Goal: Information Seeking & Learning: Learn about a topic

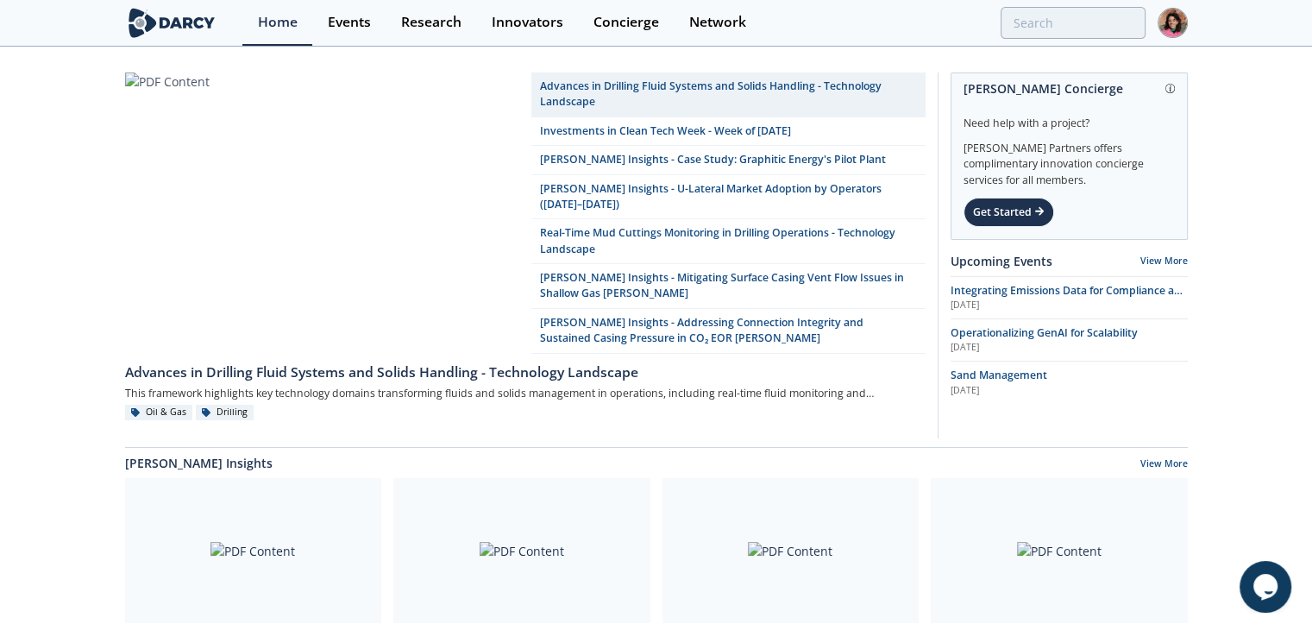
click at [1046, 4] on div "Home Events Research Innovators Concierge Network" at bounding box center [714, 23] width 945 height 46
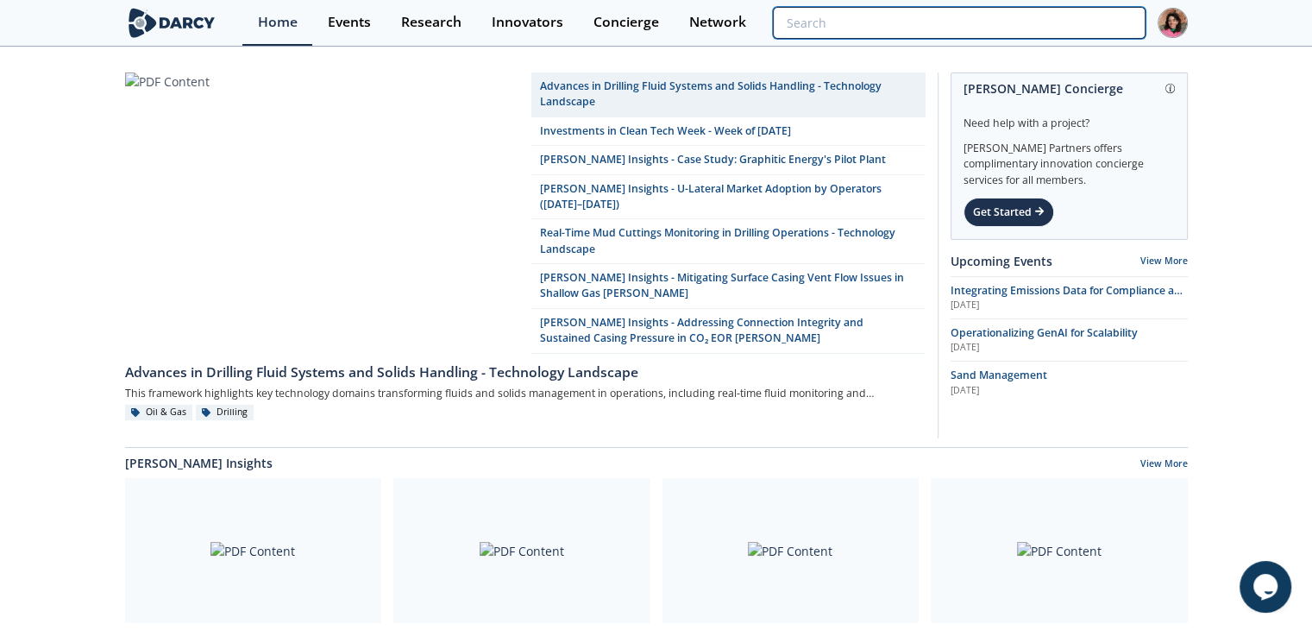
click at [1045, 8] on input "search" at bounding box center [959, 23] width 372 height 32
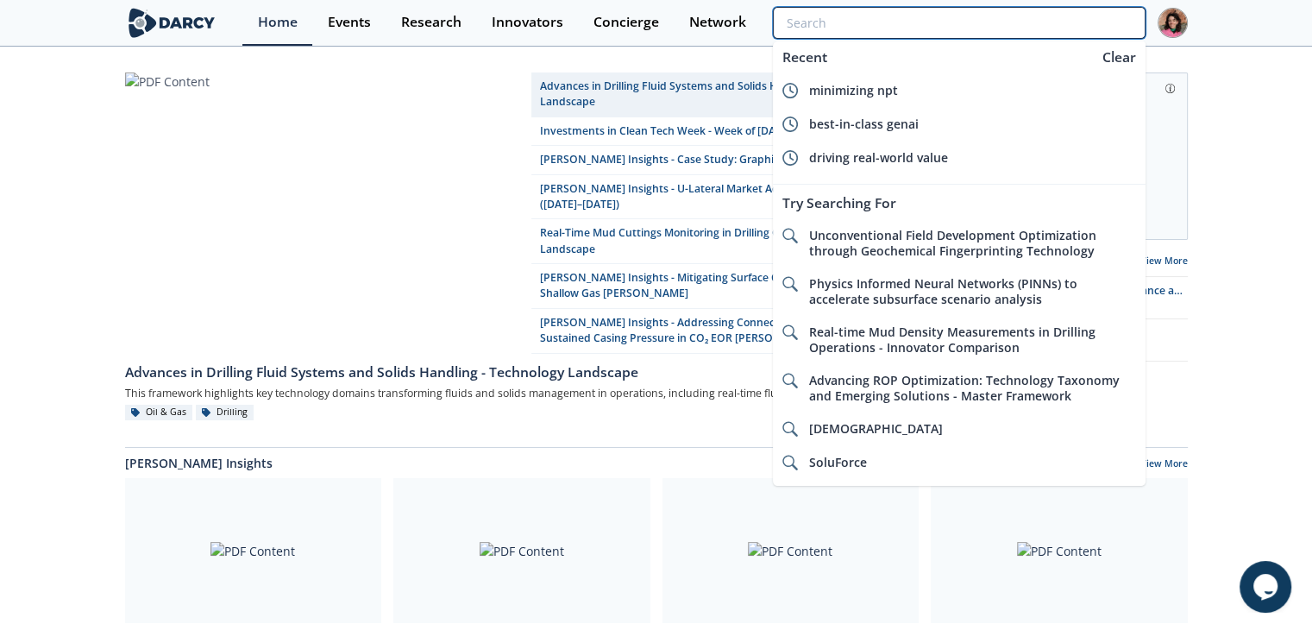
click at [1048, 18] on input "search" at bounding box center [959, 23] width 372 height 32
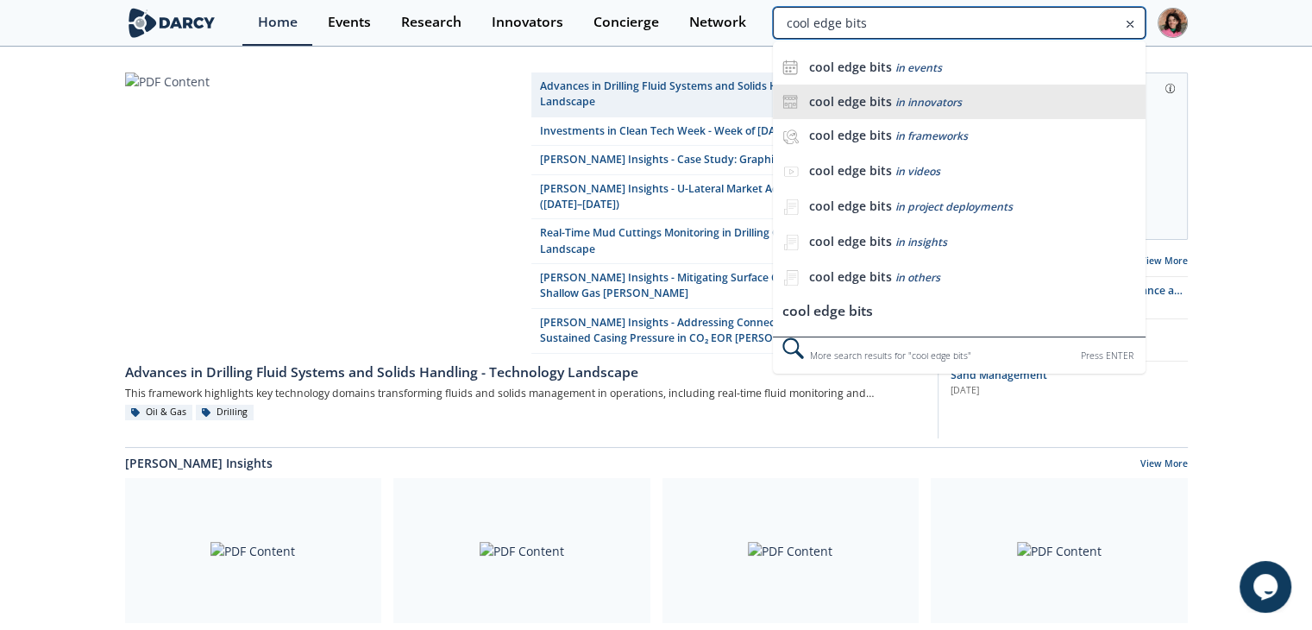
type input "cool edge bits"
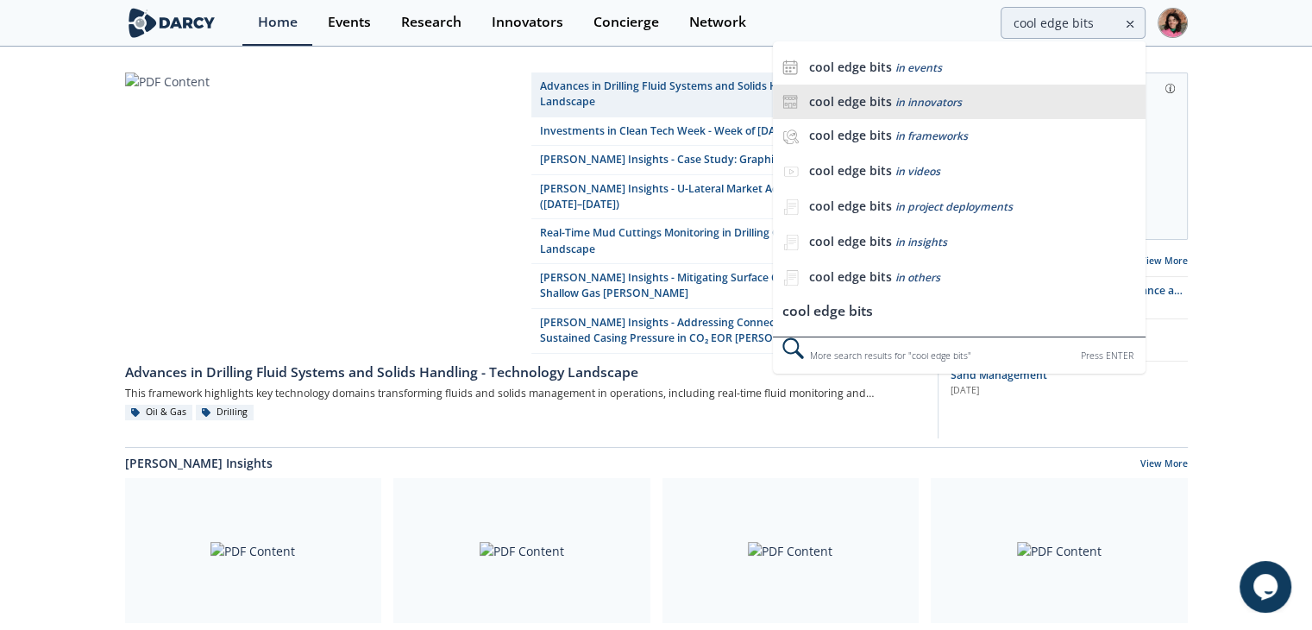
click at [942, 101] on span "in innovators" at bounding box center [928, 102] width 66 height 15
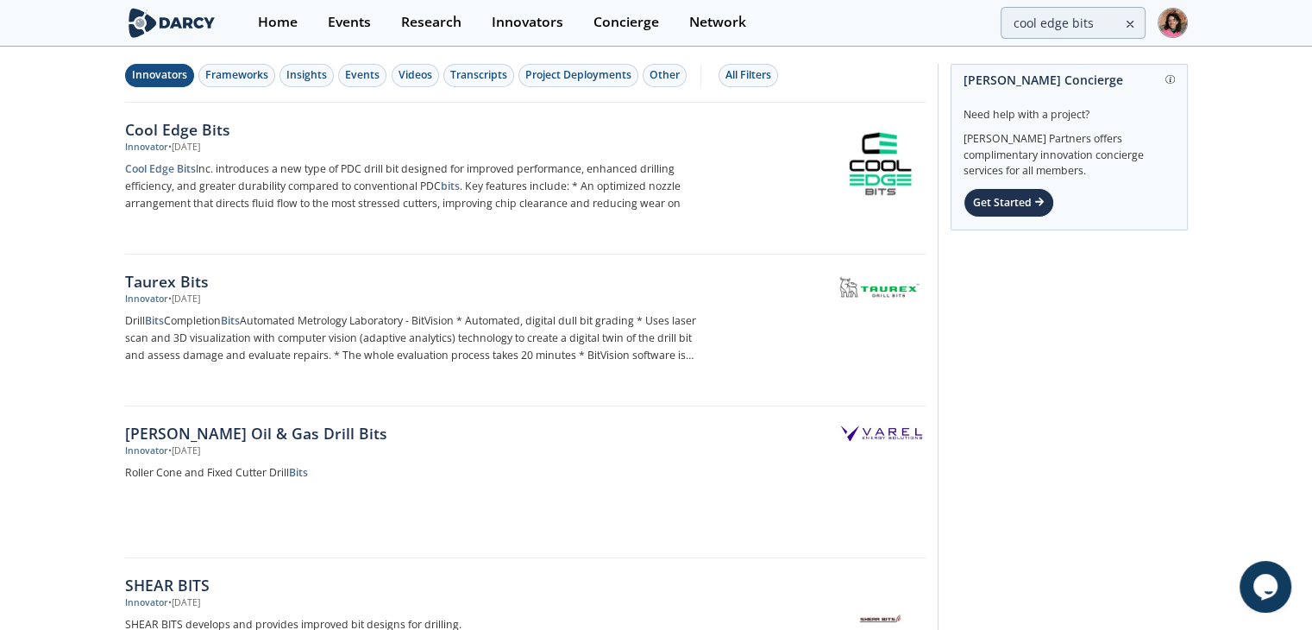
click at [474, 170] on p "Cool Edge Bits Inc. introduces a new type of PDC drill bit designed for improve…" at bounding box center [410, 186] width 571 height 52
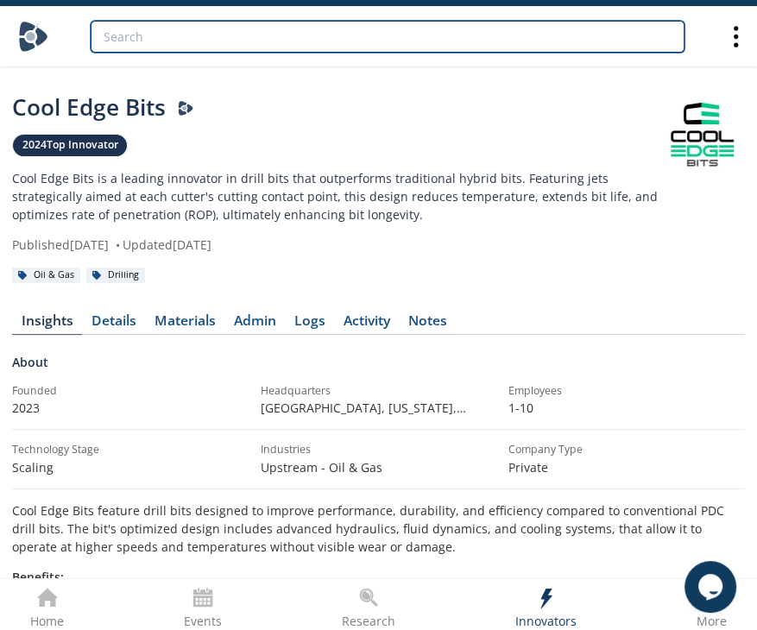
click at [458, 44] on input "search" at bounding box center [388, 37] width 594 height 32
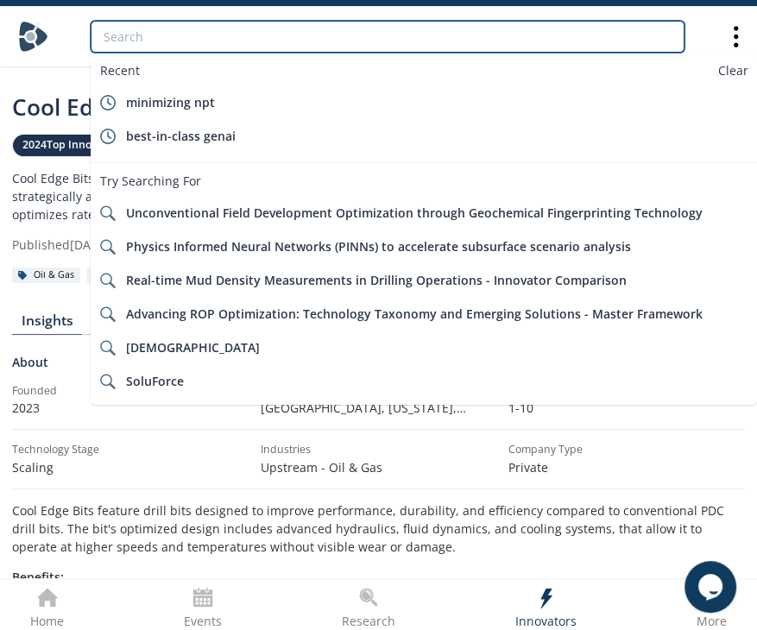
paste input "WellStrøm"
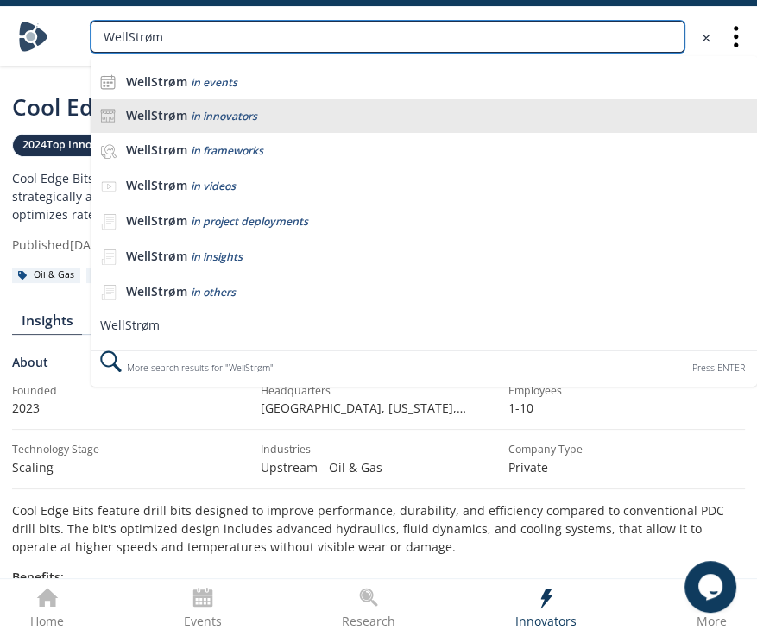
type input "WellStrøm"
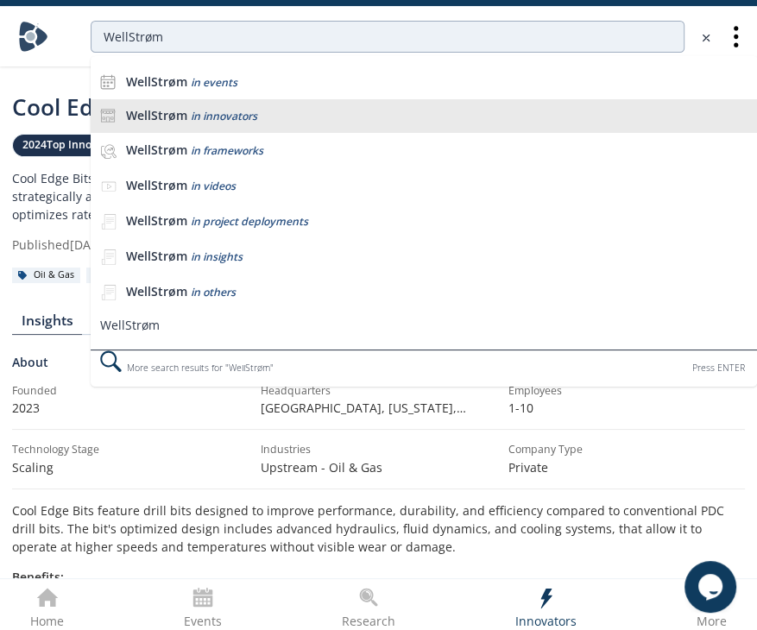
click at [312, 104] on li "WellStrøm in innovators" at bounding box center [424, 116] width 666 height 35
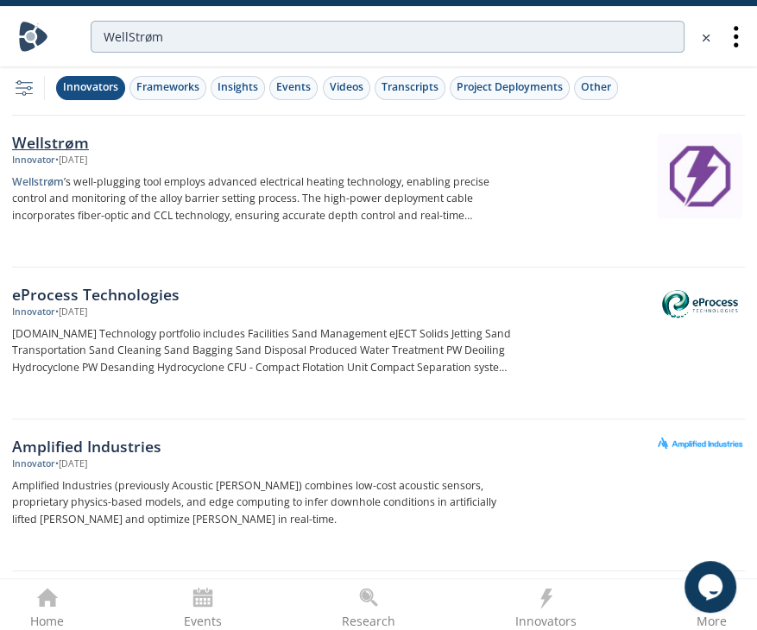
click at [284, 174] on p "Wellstrøm ’s well-plugging tool employs advanced electrical heating technology,…" at bounding box center [263, 199] width 503 height 52
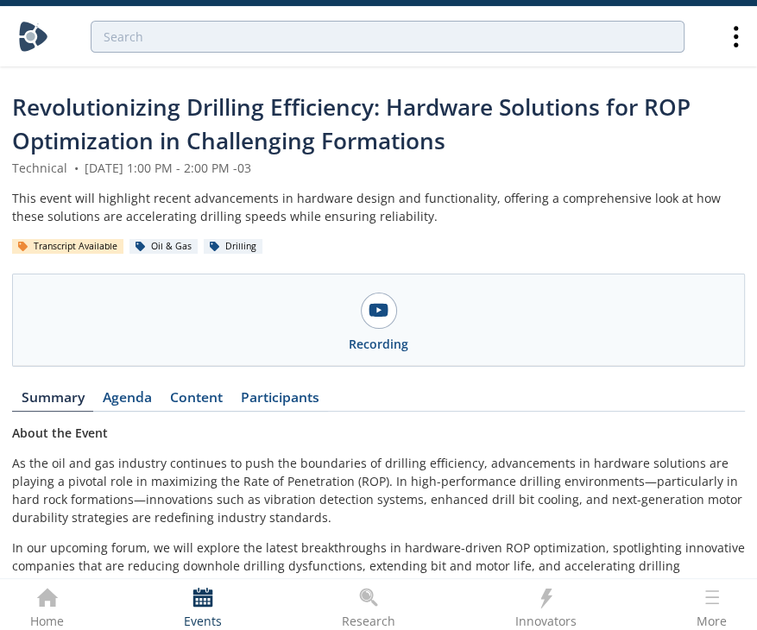
click at [166, 119] on span "Revolutionizing Drilling Efficiency: Hardware Solutions for ROP Optimization in…" at bounding box center [351, 123] width 678 height 65
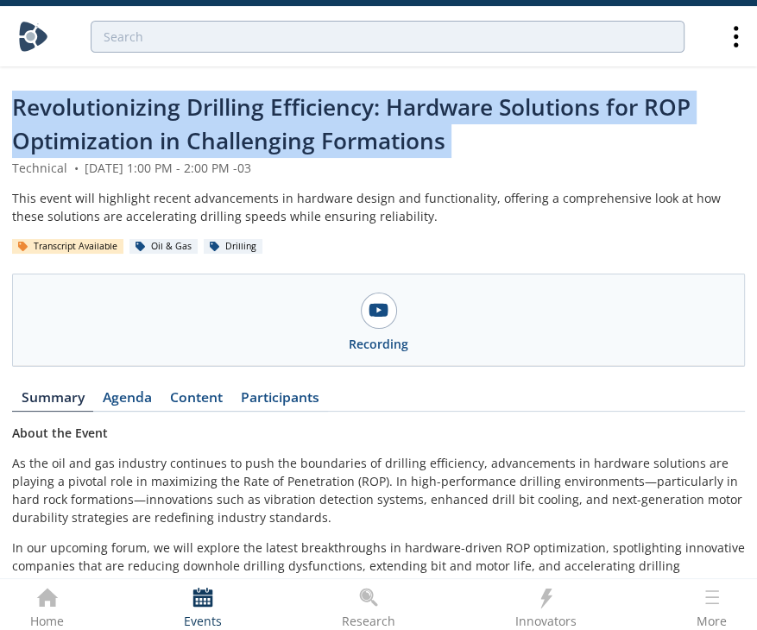
copy header "Revolutionizing Drilling Efficiency: Hardware Solutions for ROP Optimization in…"
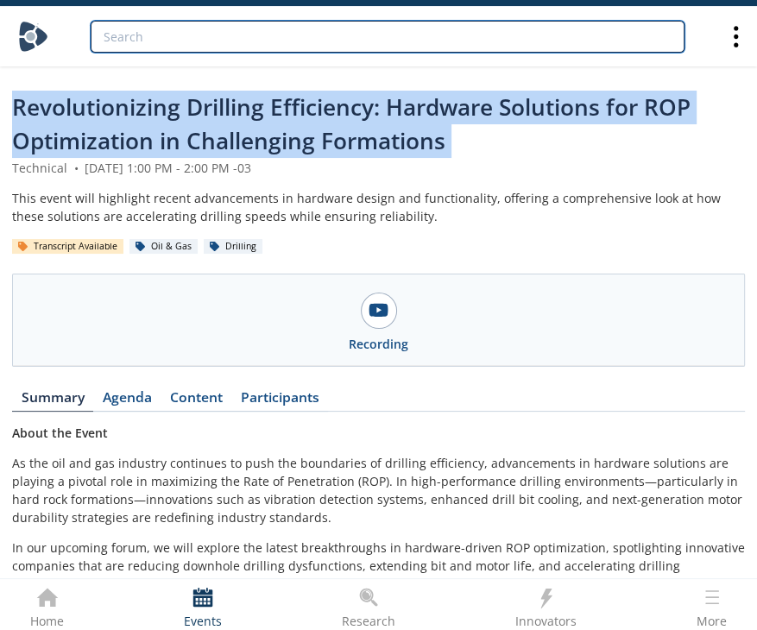
click at [290, 44] on input "search" at bounding box center [388, 37] width 594 height 32
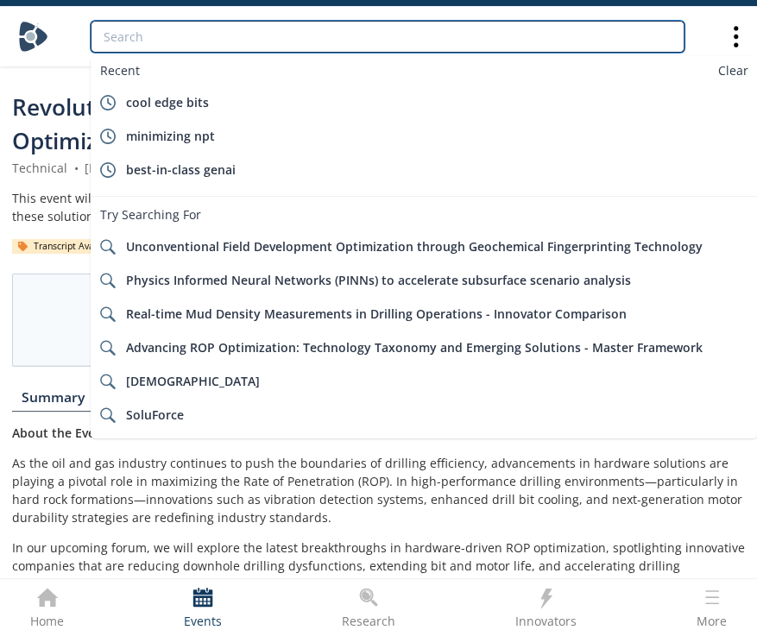
paste input "Isol8"
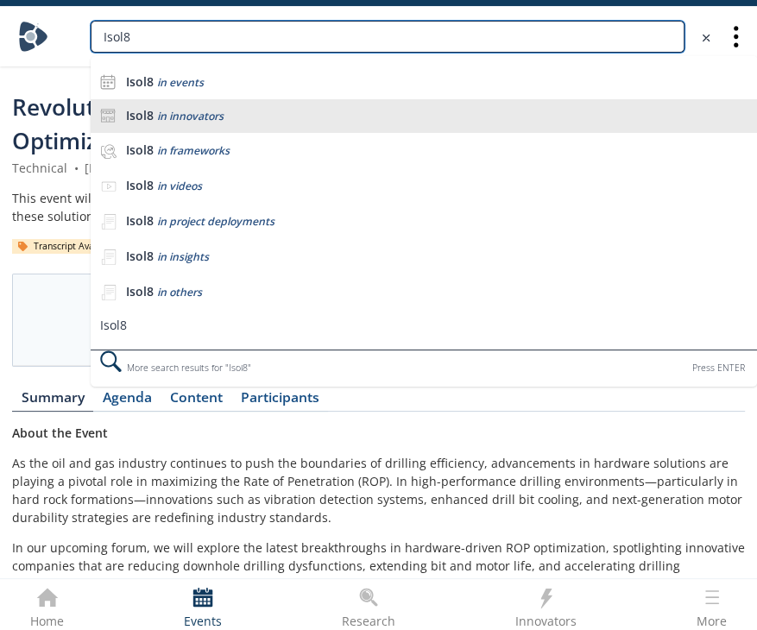
type input "Isol8"
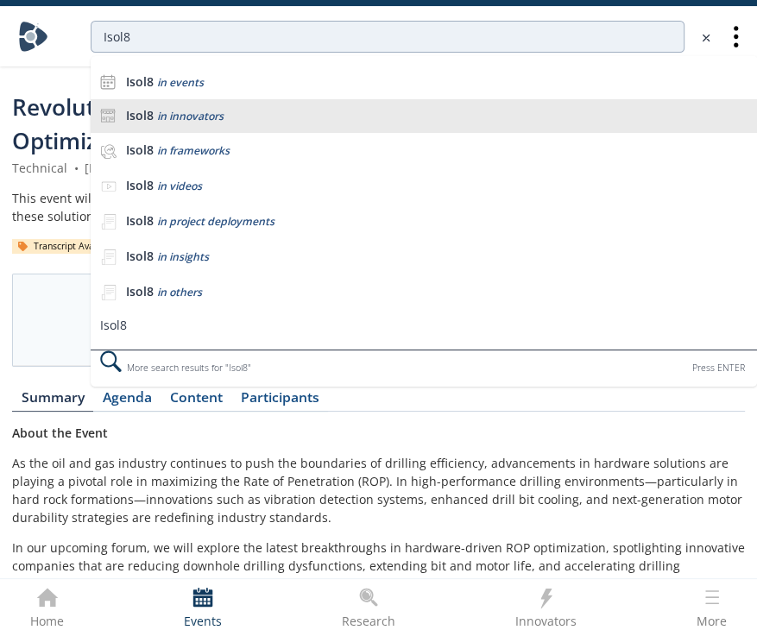
click at [318, 115] on div "Isol8 in innovators" at bounding box center [437, 116] width 622 height 16
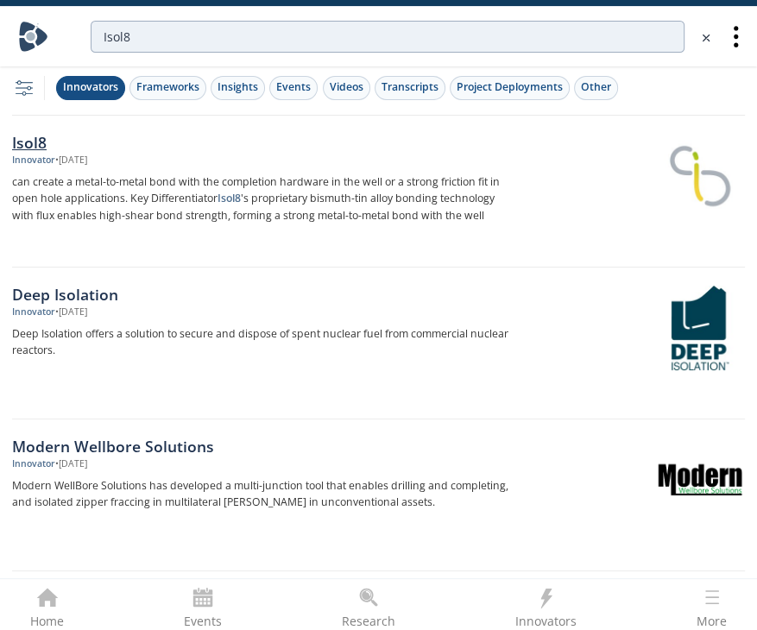
click at [536, 198] on div at bounding box center [635, 176] width 217 height 85
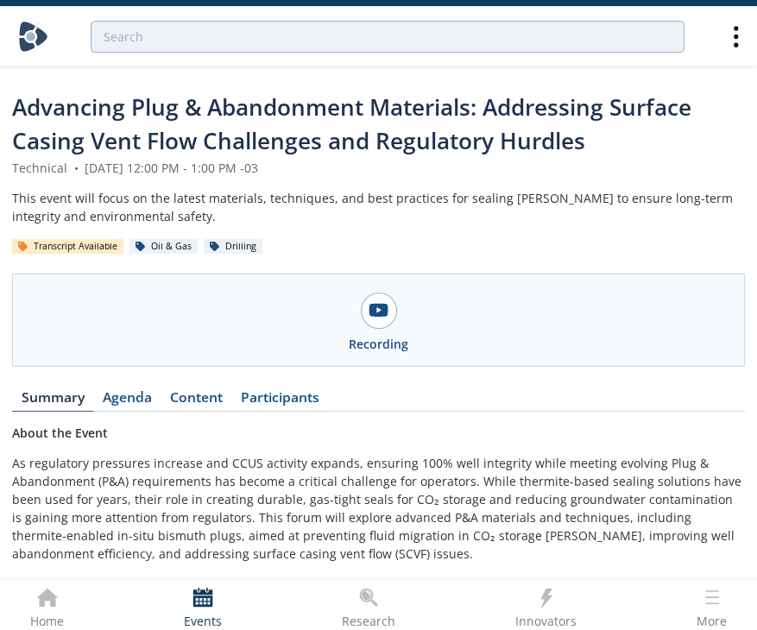
click at [242, 157] on div "Advancing Plug & Abandonment Materials: Addressing Surface Casing Vent Flow Cha…" at bounding box center [378, 125] width 733 height 68
drag, startPoint x: 242, startPoint y: 157, endPoint x: 204, endPoint y: 135, distance: 44.4
click at [204, 135] on div "Advancing Plug & Abandonment Materials: Addressing Surface Casing Vent Flow Cha…" at bounding box center [378, 125] width 733 height 68
click at [204, 135] on span "Advancing Plug & Abandonment Materials: Addressing Surface Casing Vent Flow Cha…" at bounding box center [351, 123] width 679 height 65
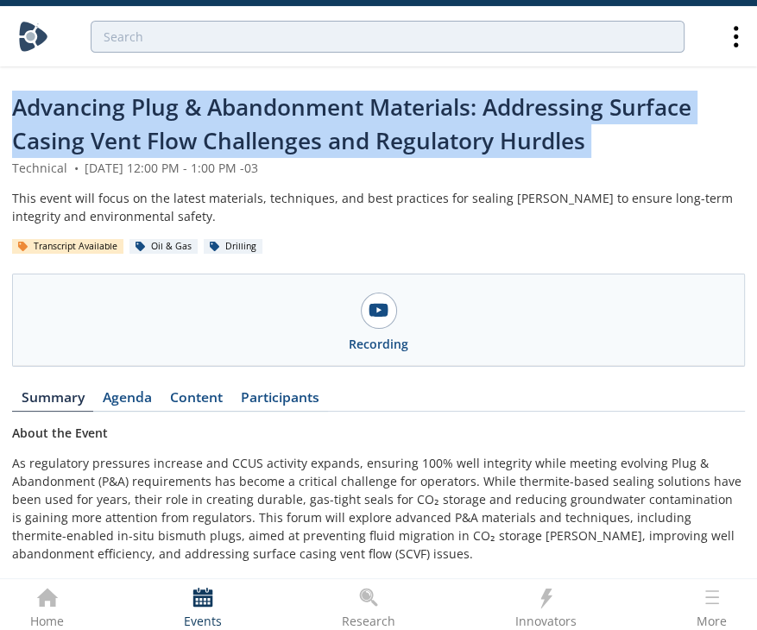
click at [204, 135] on span "Advancing Plug & Abandonment Materials: Addressing Surface Casing Vent Flow Cha…" at bounding box center [351, 123] width 679 height 65
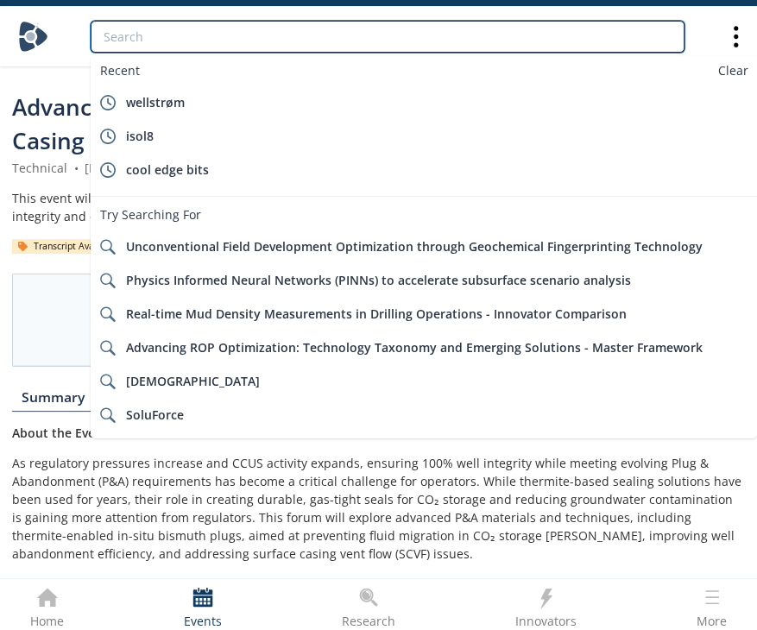
paste input "LongPath"
click at [250, 38] on input "LongPath" at bounding box center [388, 37] width 594 height 32
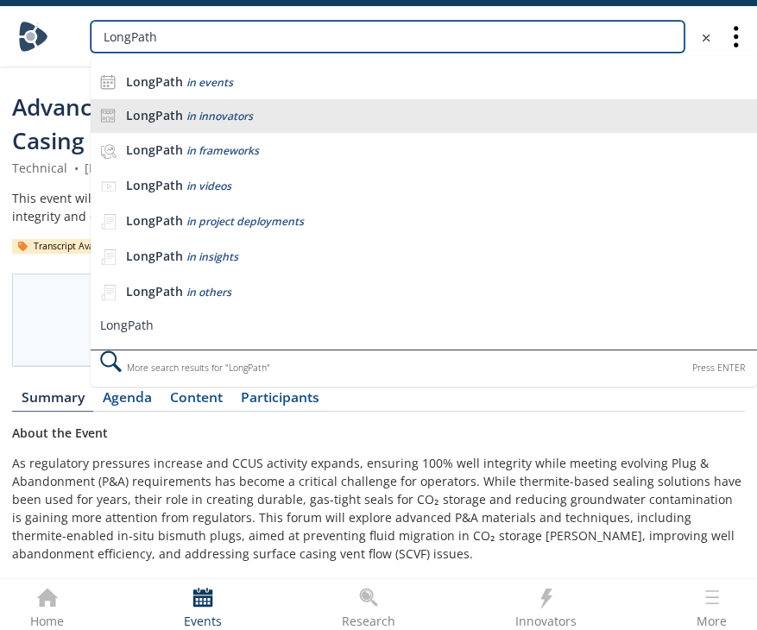
type input "LongPath"
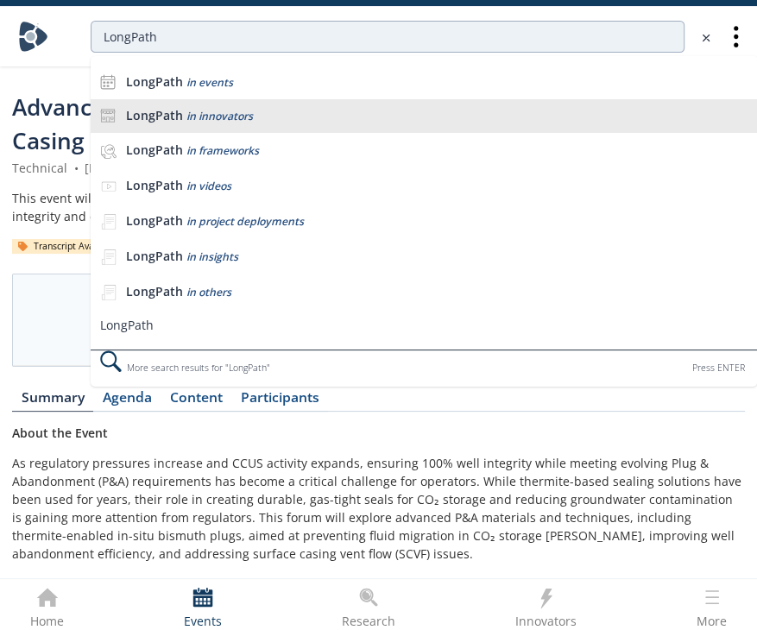
click at [241, 123] on div "LongPath in innovators" at bounding box center [437, 116] width 622 height 16
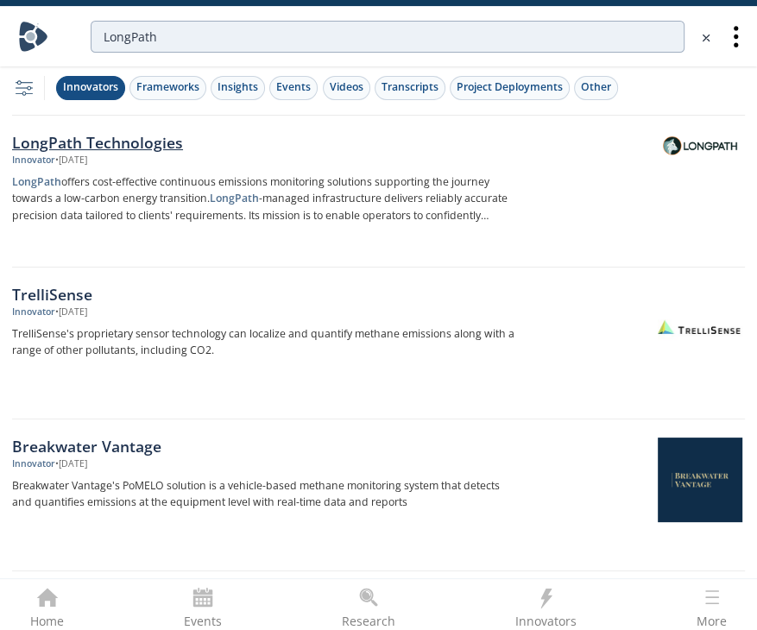
click at [356, 198] on p "LongPath offers cost-effective continuous emissions monitoring solutions suppor…" at bounding box center [263, 199] width 503 height 52
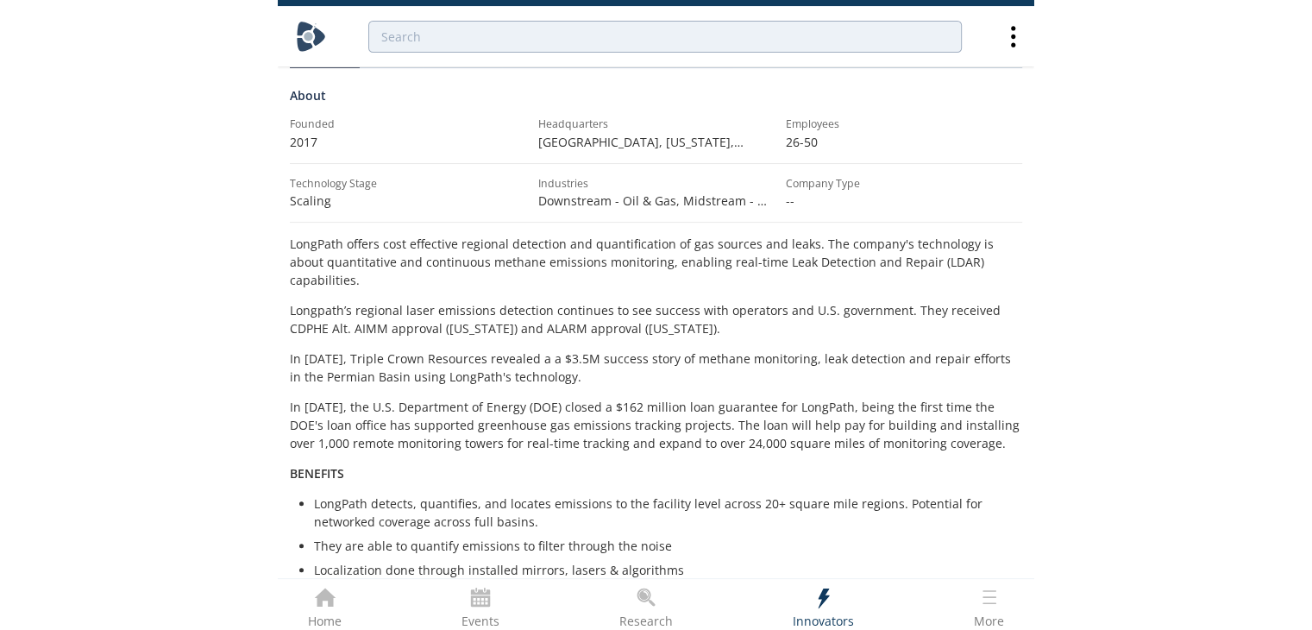
scroll to position [356, 0]
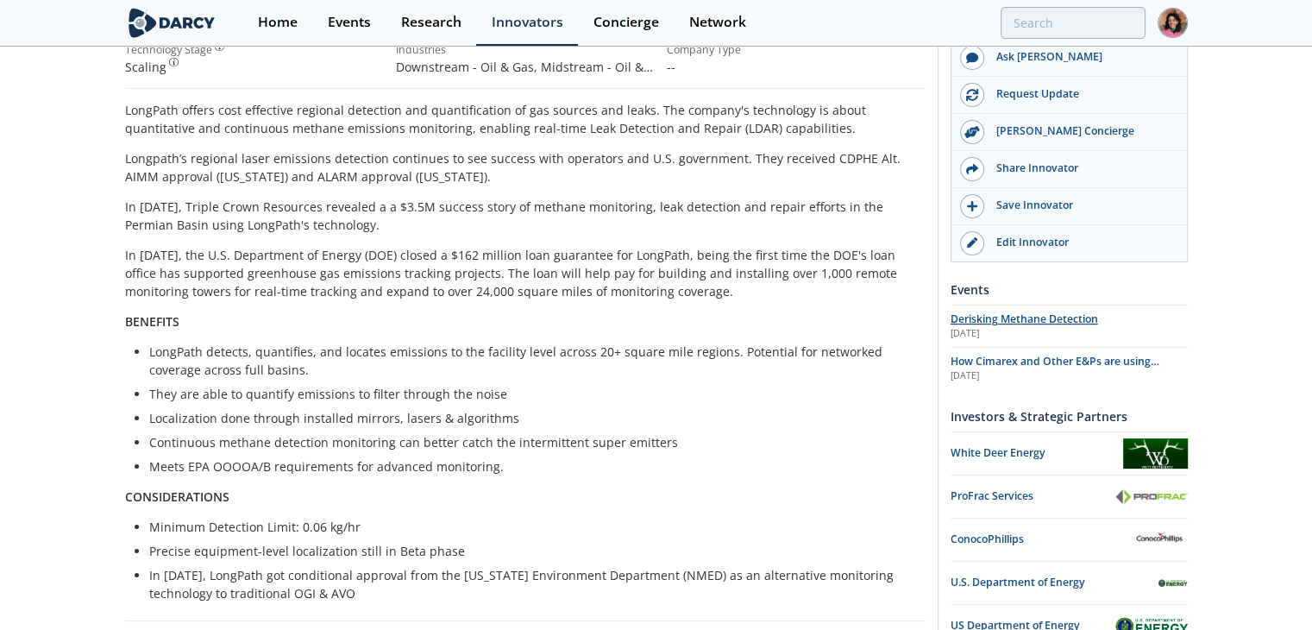
click at [769, 317] on span "Derisking Methane Detection" at bounding box center [1025, 319] width 148 height 15
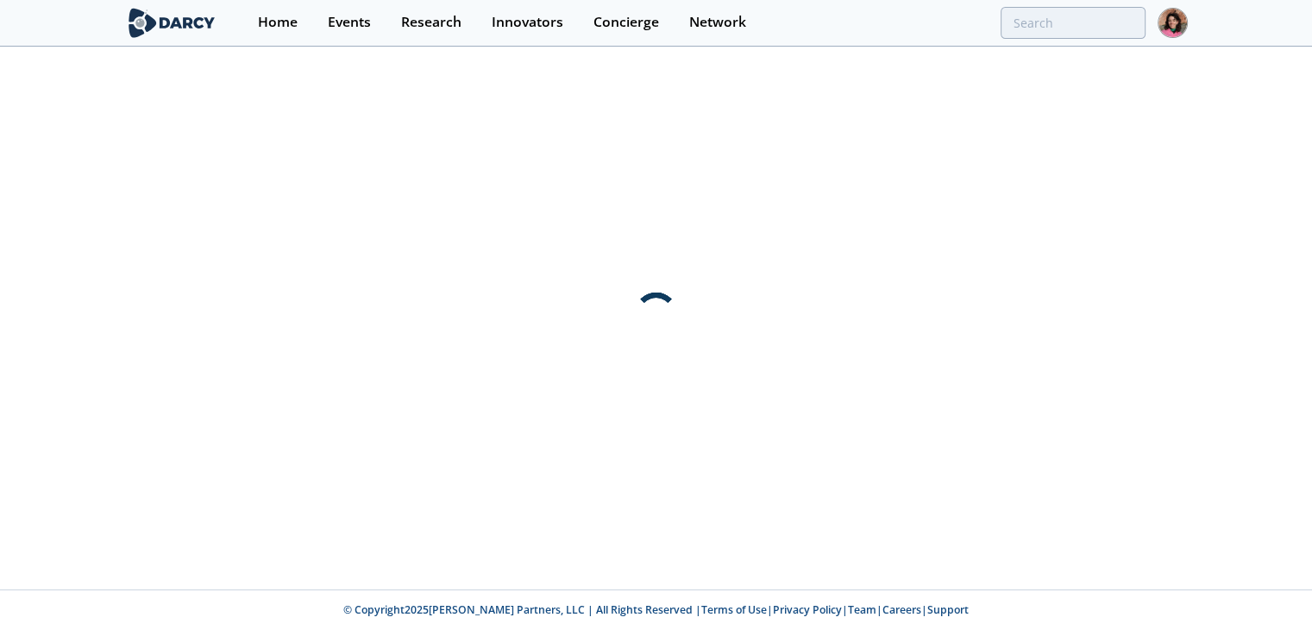
scroll to position [0, 0]
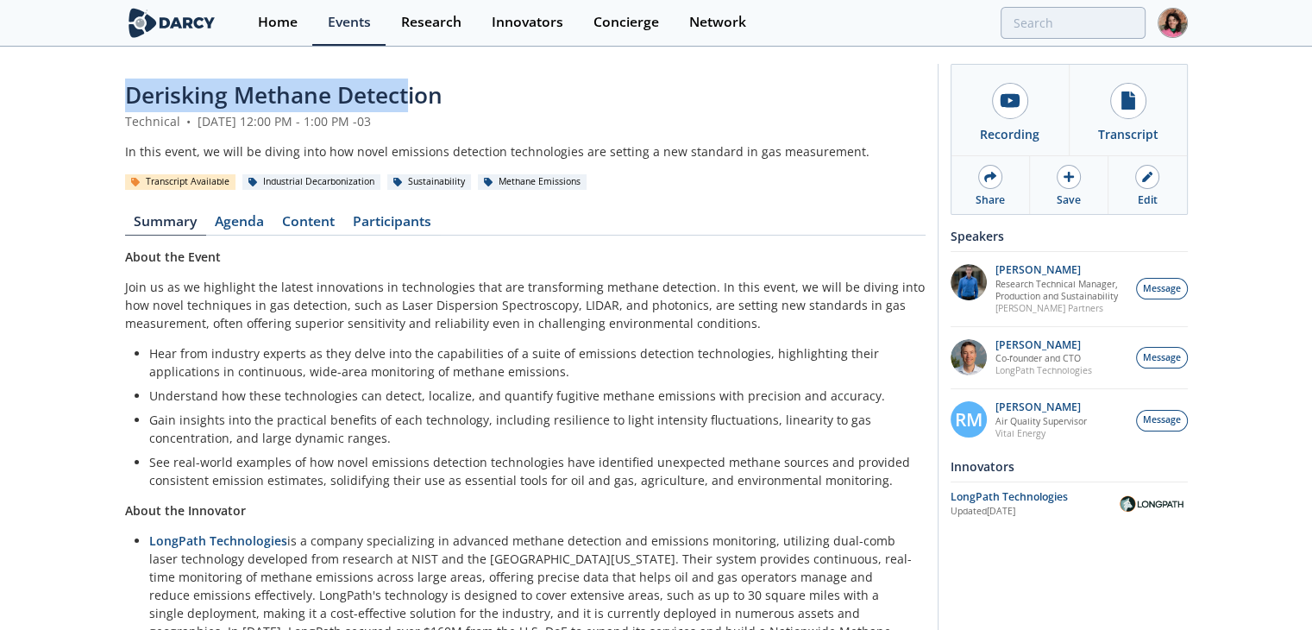
drag, startPoint x: 409, startPoint y: 101, endPoint x: 91, endPoint y: 105, distance: 317.6
click at [91, 105] on div "Derisking Methane Detection Technical • April 8, 2025 12:00 PM - 1:00 PM -03 In…" at bounding box center [656, 374] width 1312 height 652
click at [149, 98] on span "Derisking Methane Detection" at bounding box center [284, 94] width 318 height 31
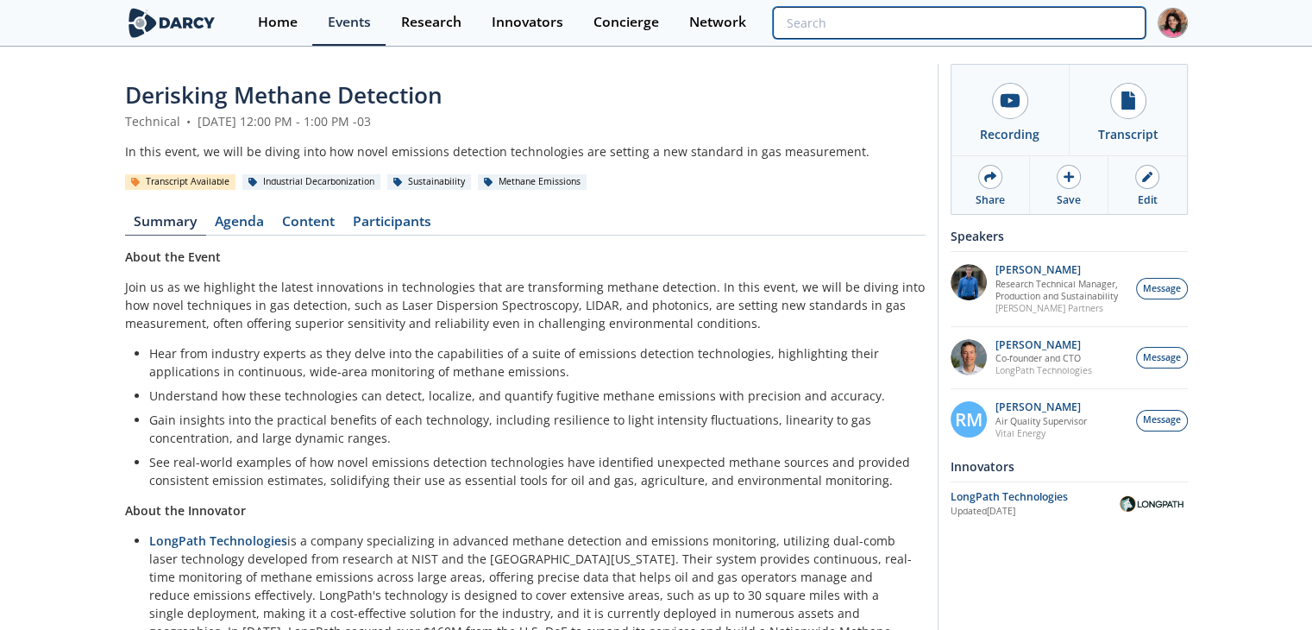
click at [769, 17] on input "search" at bounding box center [959, 23] width 372 height 32
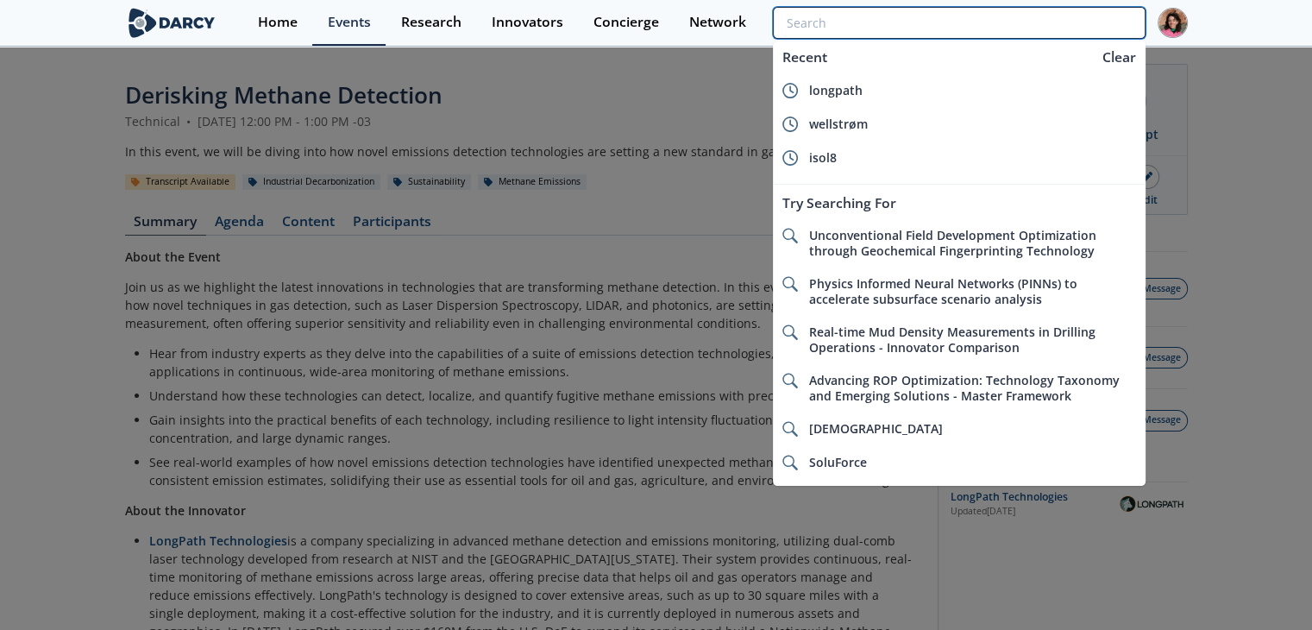
paste input "KCF Technologies"
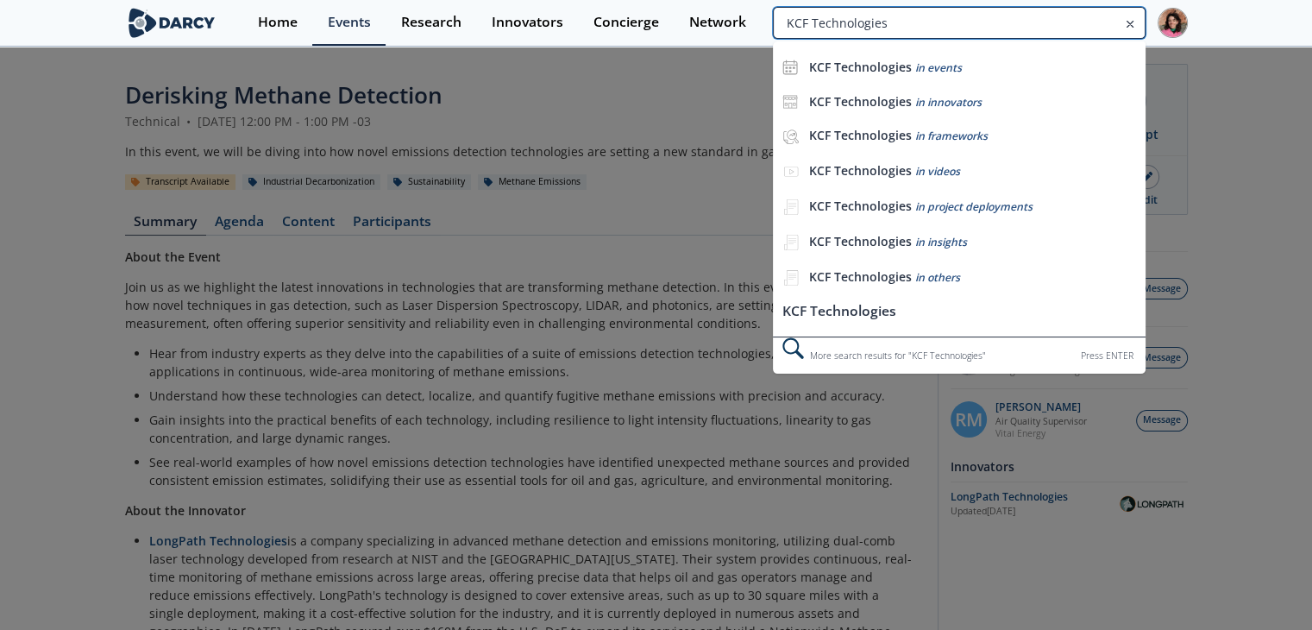
type input "KCF Technologies"
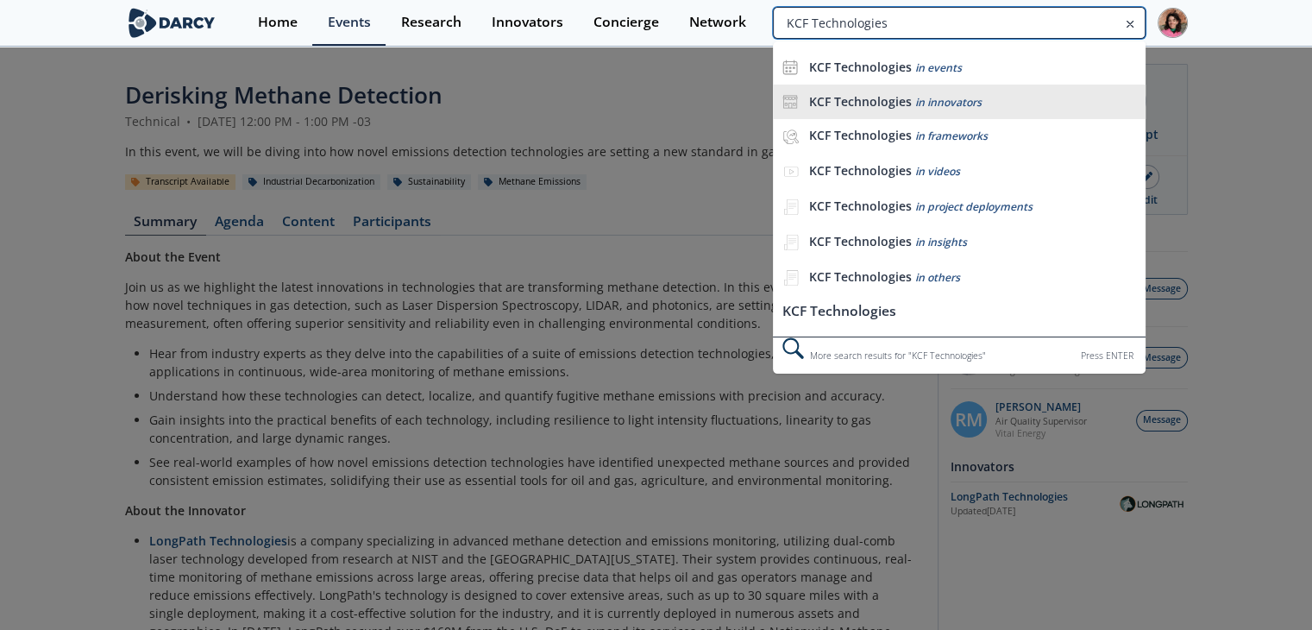
click at [769, 99] on div "KCF Technologies in innovators" at bounding box center [973, 102] width 328 height 16
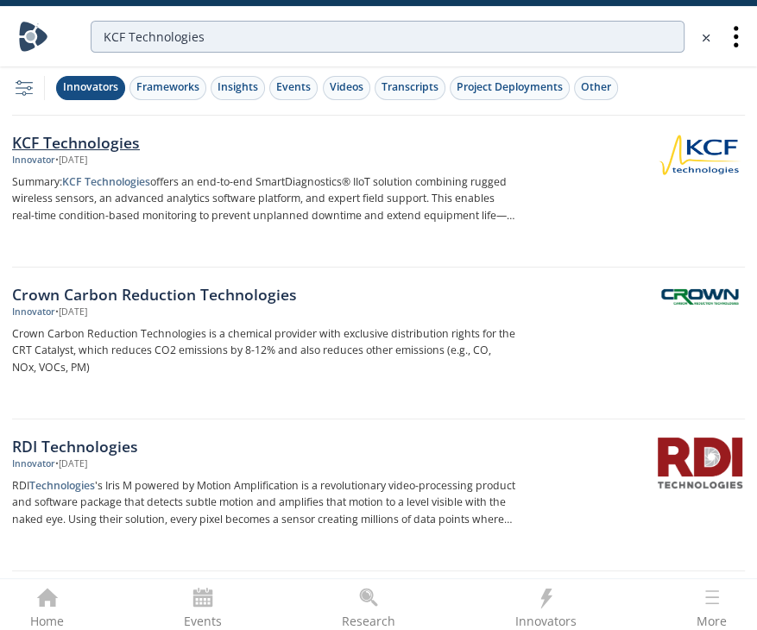
click at [333, 160] on div "Innovator • Jun 13, 2025" at bounding box center [263, 161] width 503 height 14
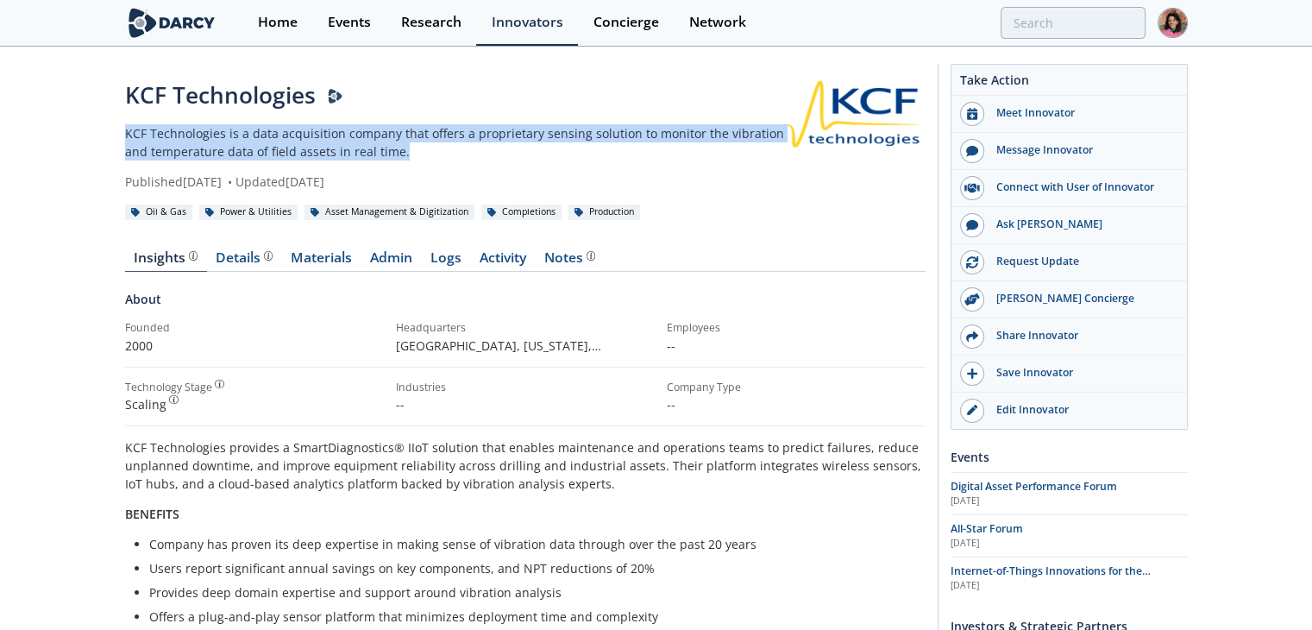
drag, startPoint x: 406, startPoint y: 153, endPoint x: 79, endPoint y: 137, distance: 326.5
copy p "KCF Technologies is a data acquisition company that offers a proprietary sensin…"
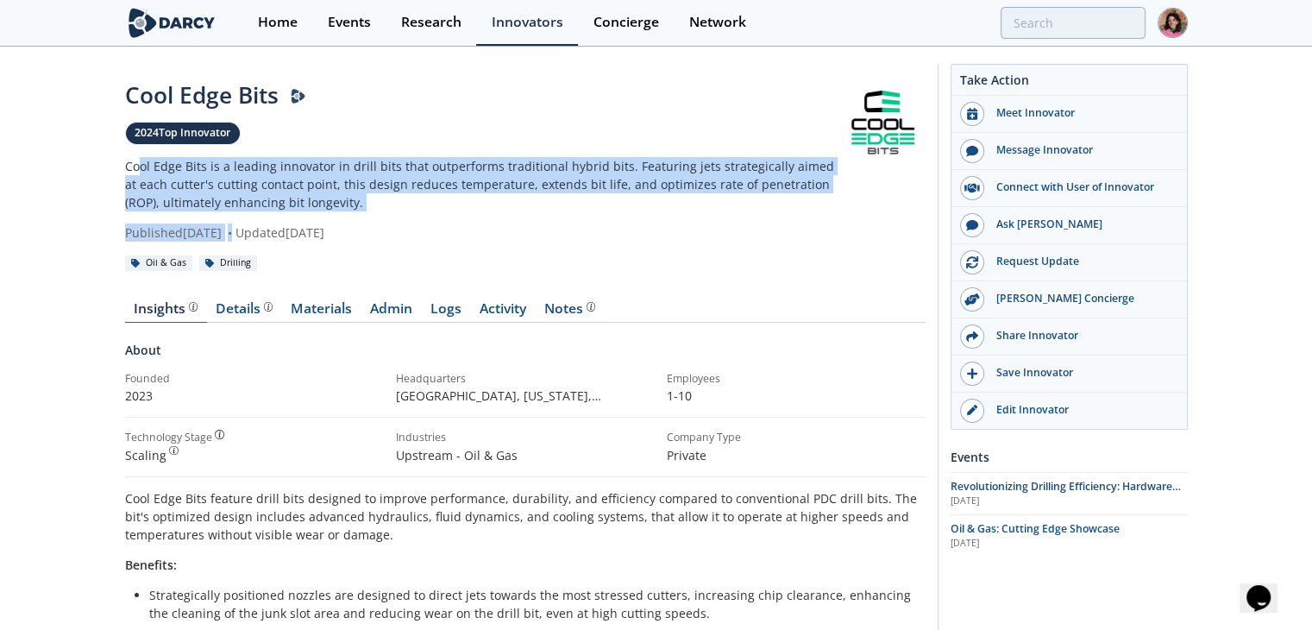
drag, startPoint x: 308, startPoint y: 215, endPoint x: 138, endPoint y: 171, distance: 175.6
click at [138, 171] on div "Cool Edge Bits 2024 Top Innovator Cool Edge Bits is a leading innovator in dril…" at bounding box center [482, 160] width 714 height 163
click at [138, 171] on p "Cool Edge Bits is a leading innovator in drill bits that outperforms traditiona…" at bounding box center [482, 184] width 714 height 54
drag, startPoint x: 322, startPoint y: 198, endPoint x: 104, endPoint y: 153, distance: 223.0
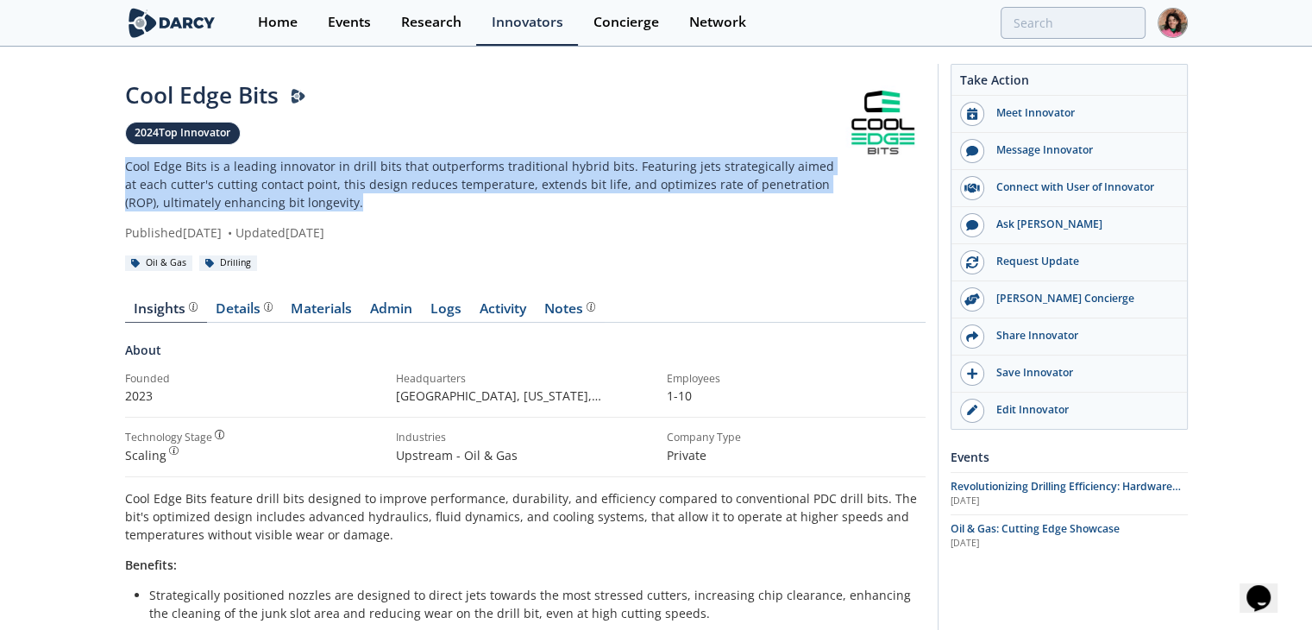
copy p "Cool Edge Bits is a leading innovator in drill bits that outperforms traditiona…"
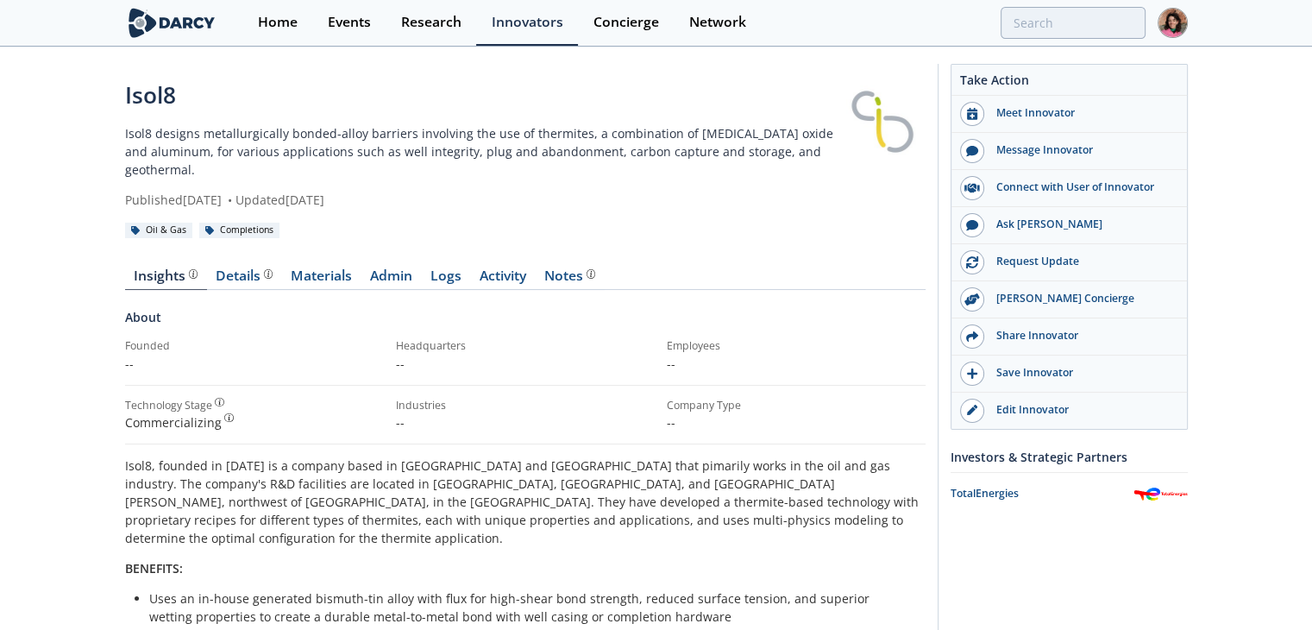
click at [304, 135] on p "Isol8 designs metallurgically bonded-alloy barriers involving the use of thermi…" at bounding box center [482, 151] width 714 height 54
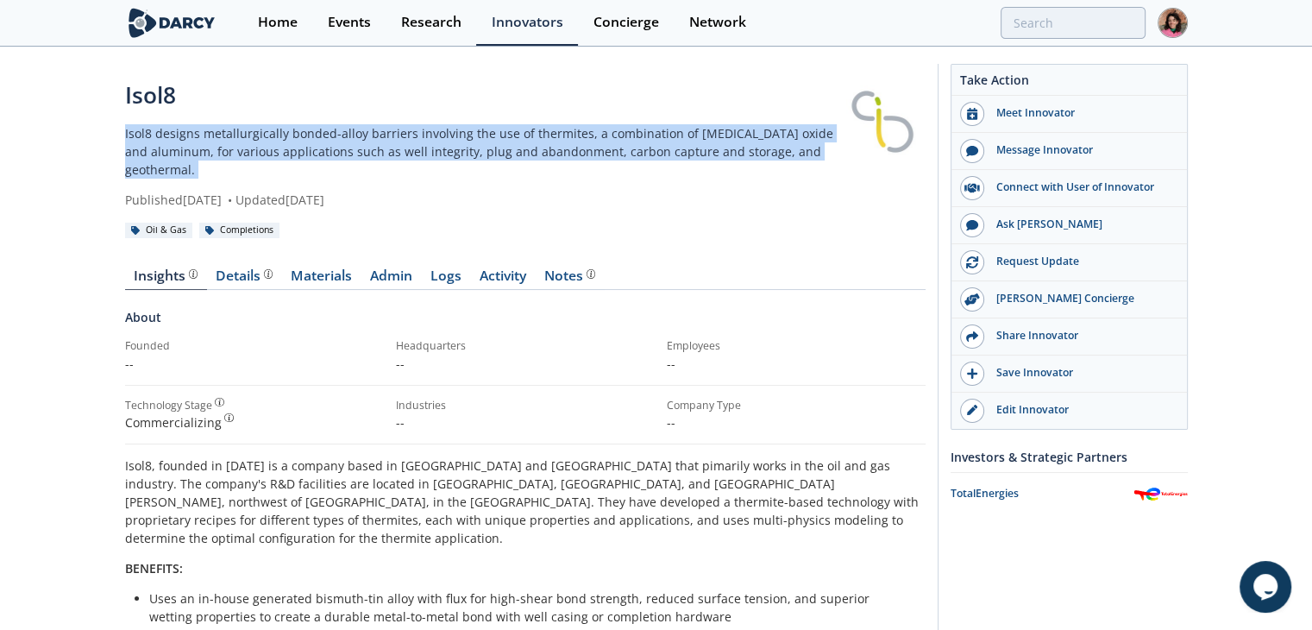
copy div "Isol8 designs metallurgically bonded-alloy barriers involving the use of thermi…"
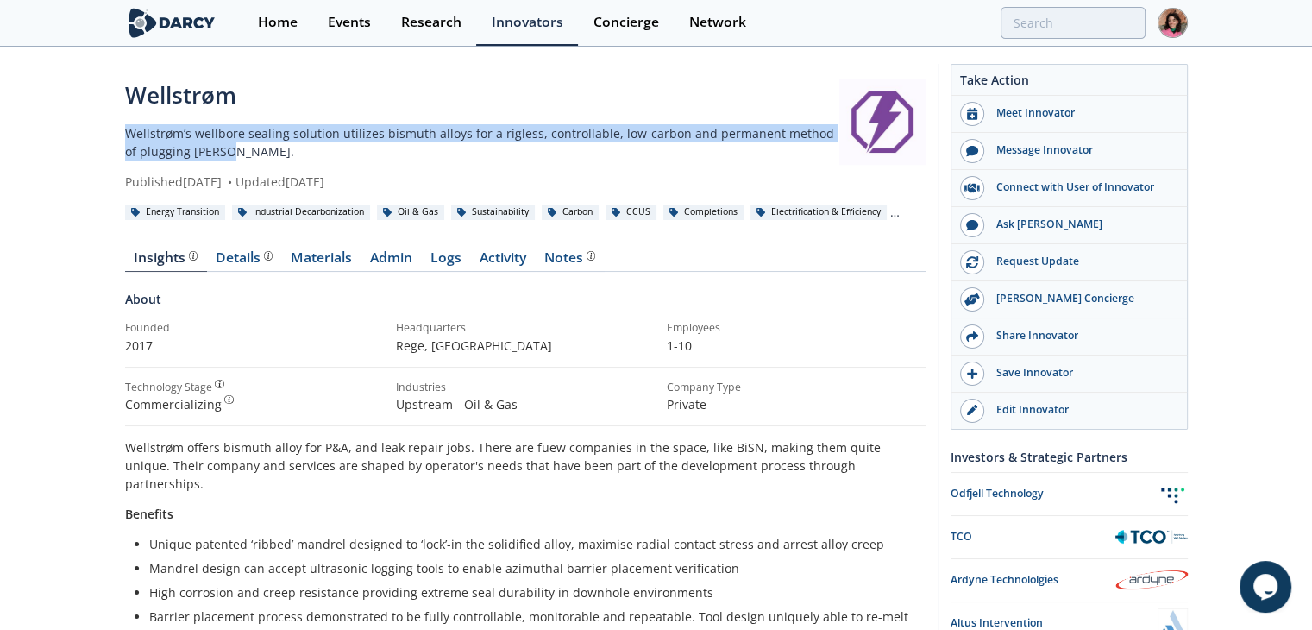
drag, startPoint x: 213, startPoint y: 150, endPoint x: 95, endPoint y: 133, distance: 119.5
copy p "Wellstrøm’s wellbore sealing solution utilizes bismuth alloys for a rigless, co…"
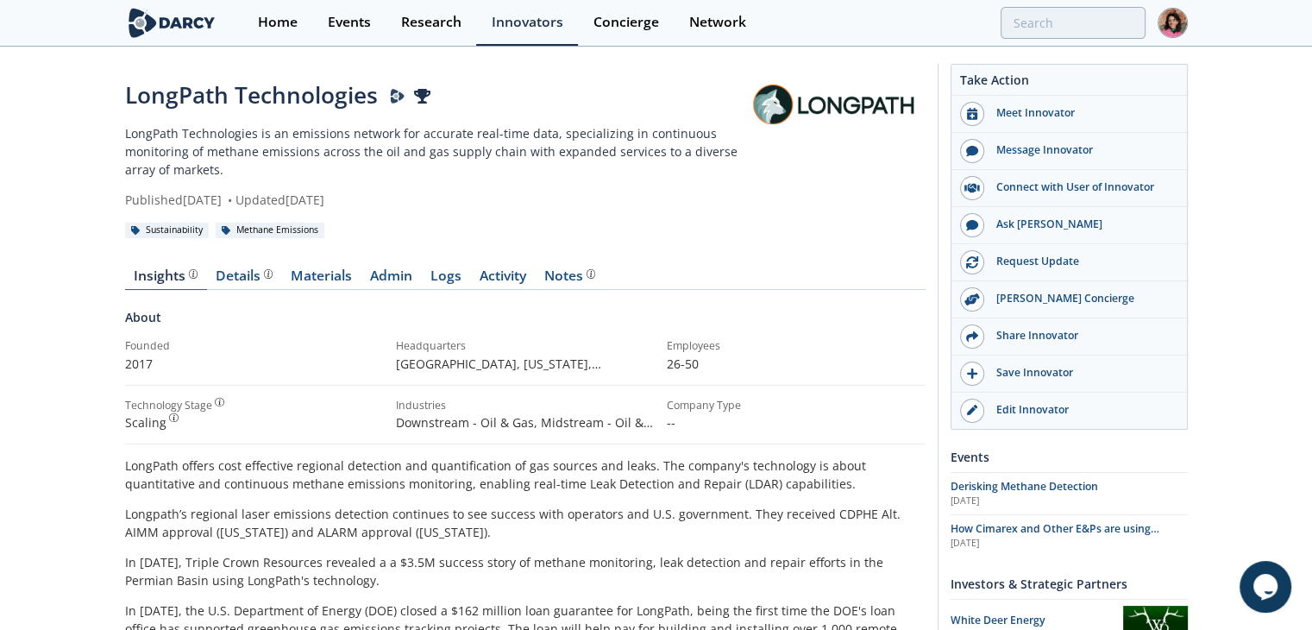
click at [236, 158] on p "LongPath Technologies is an emissions network for accurate real-time data, spec…" at bounding box center [433, 151] width 617 height 54
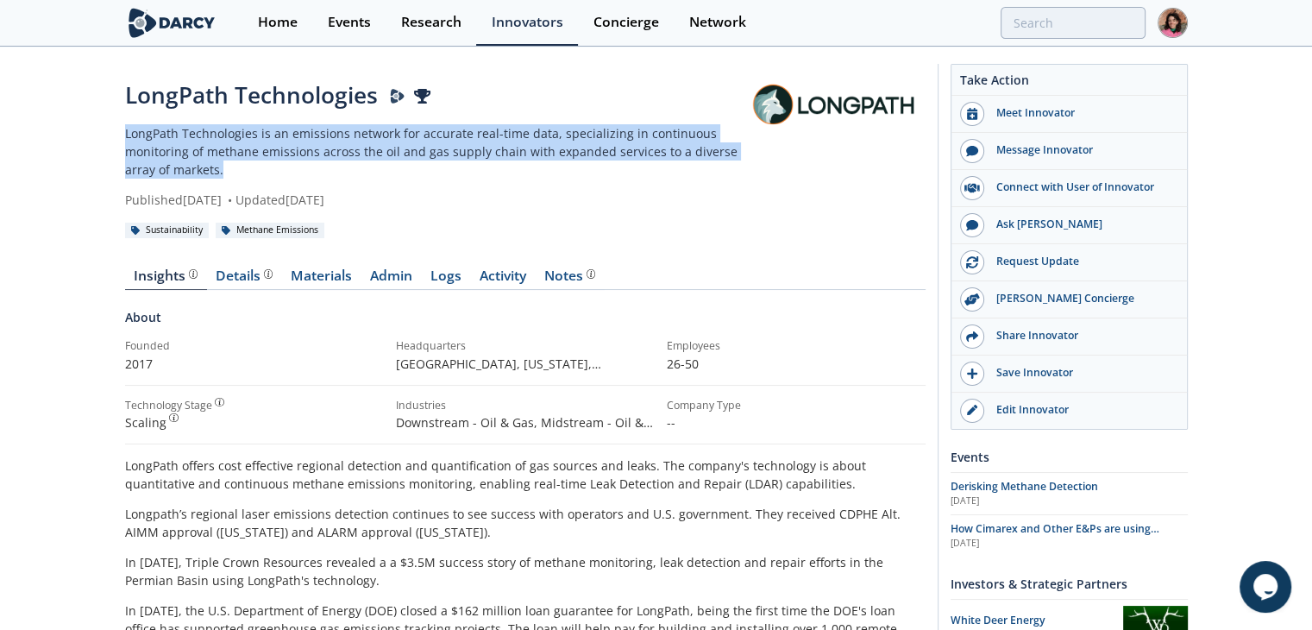
drag, startPoint x: 120, startPoint y: 133, endPoint x: 238, endPoint y: 167, distance: 123.2
copy p "LongPath Technologies is an emissions network for accurate real-time data, spec…"
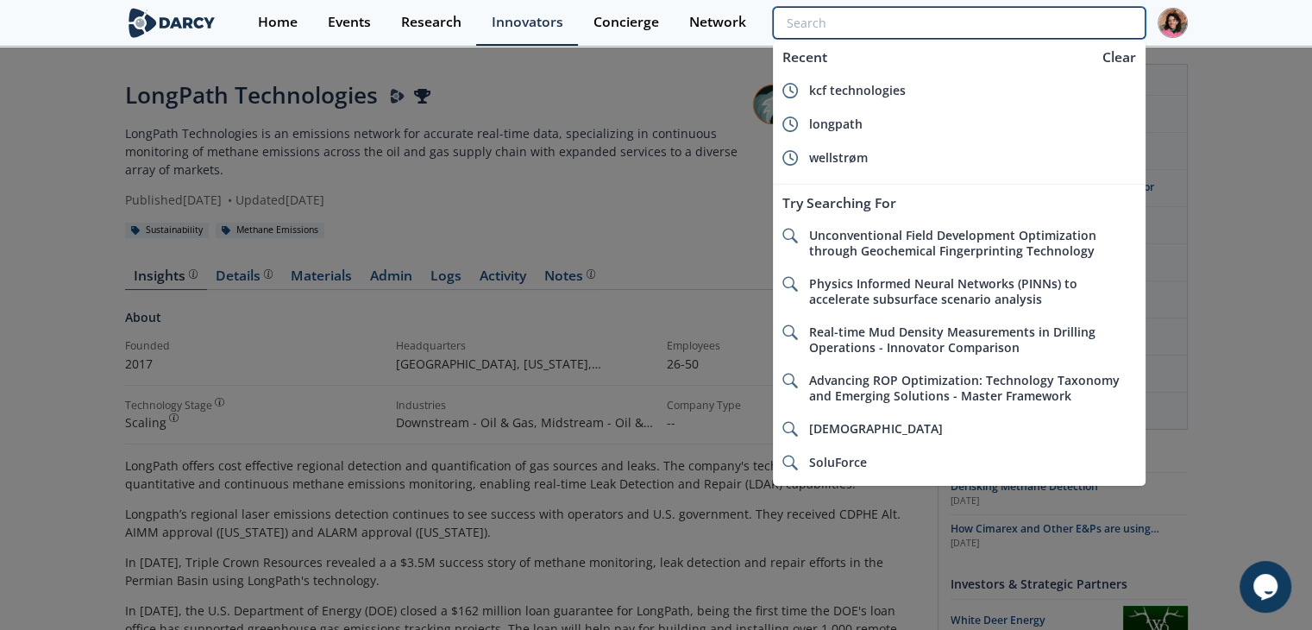
click at [1004, 20] on input "search" at bounding box center [959, 23] width 372 height 32
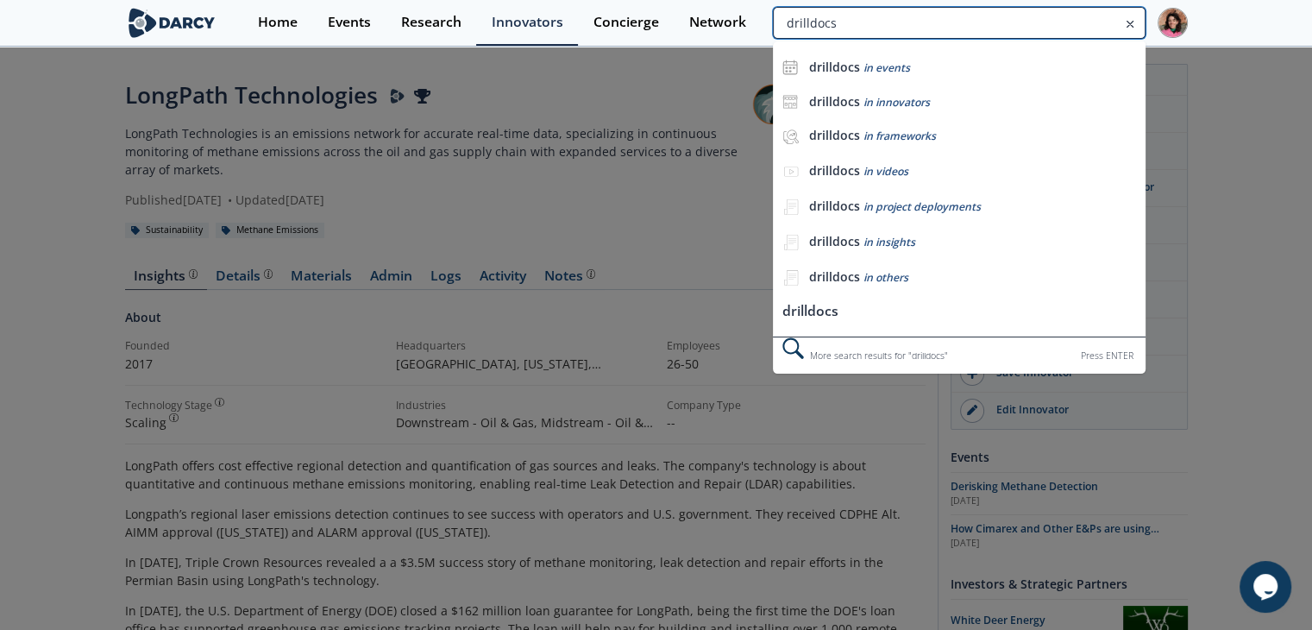
type input "drilldocs"
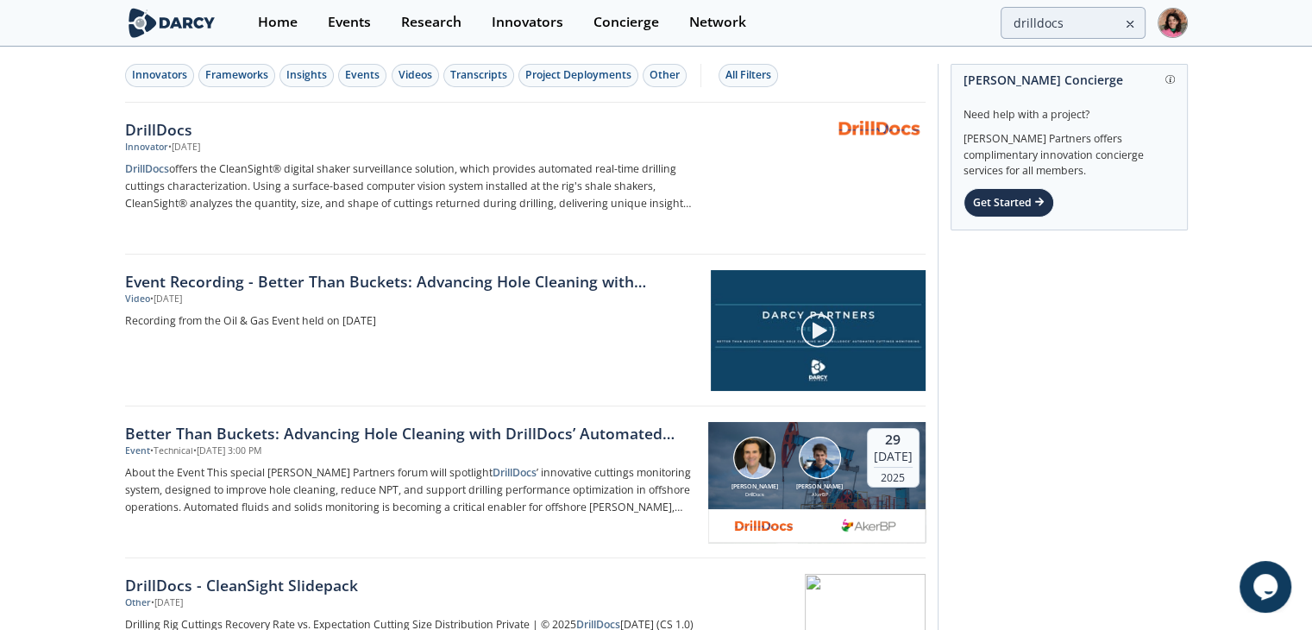
click at [298, 160] on p "DrillDocs offers the CleanSight® digital shaker surveillance solution, which pr…" at bounding box center [410, 186] width 571 height 52
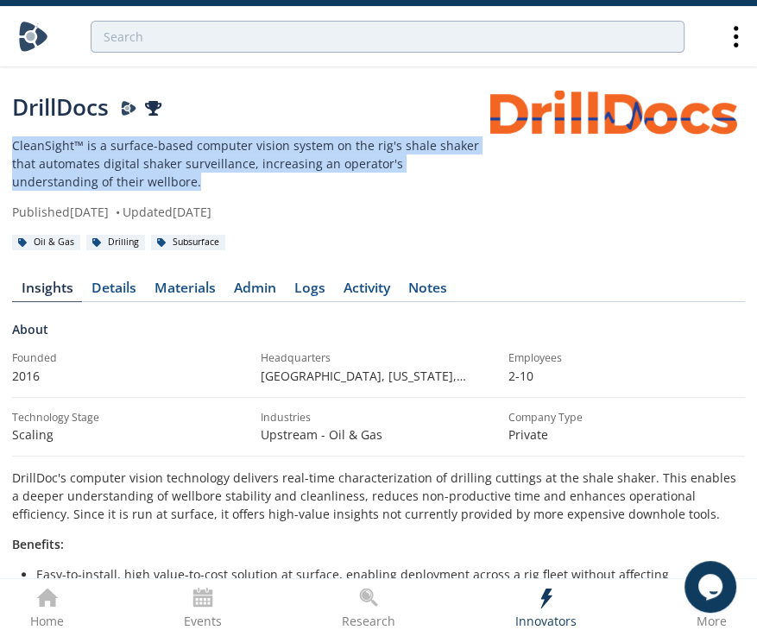
drag, startPoint x: 124, startPoint y: 189, endPoint x: 2, endPoint y: 146, distance: 129.9
copy p "CleanSight™ is a surface-based computer vision system on the rig's shale shaker…"
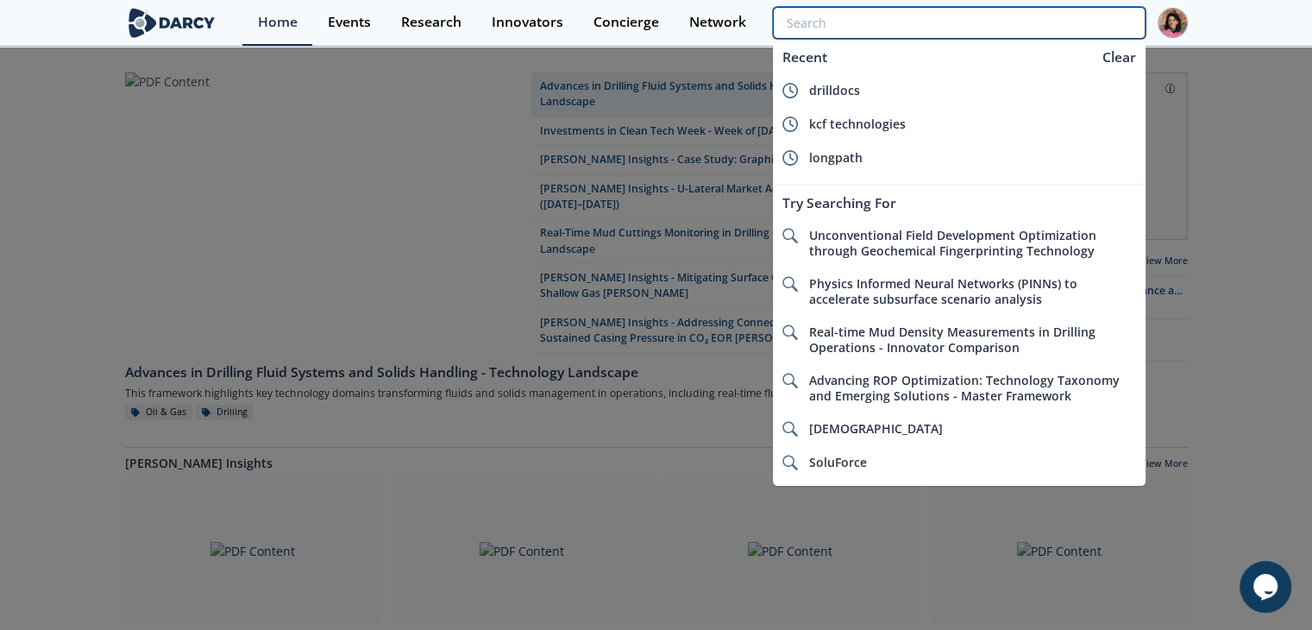
click at [1010, 11] on input "search" at bounding box center [959, 23] width 372 height 32
paste input "Revolutionizing Drilling Efficiency: Hardware Solutions for ROP Optimization in…"
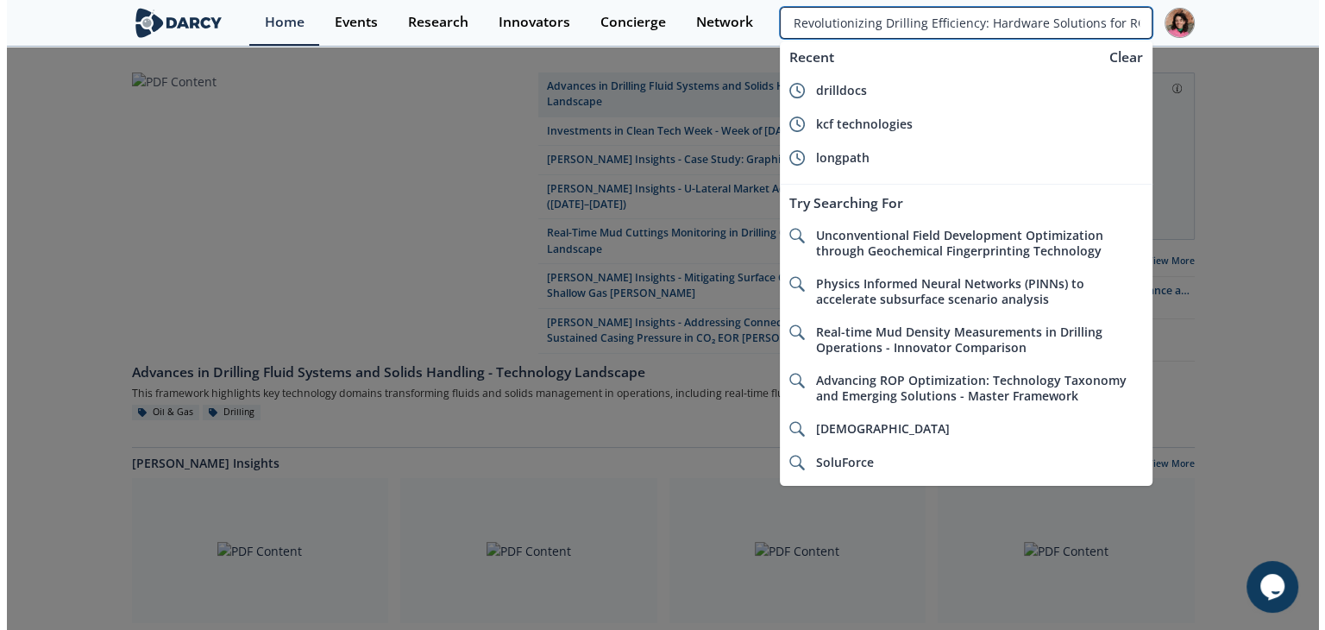
scroll to position [0, 229]
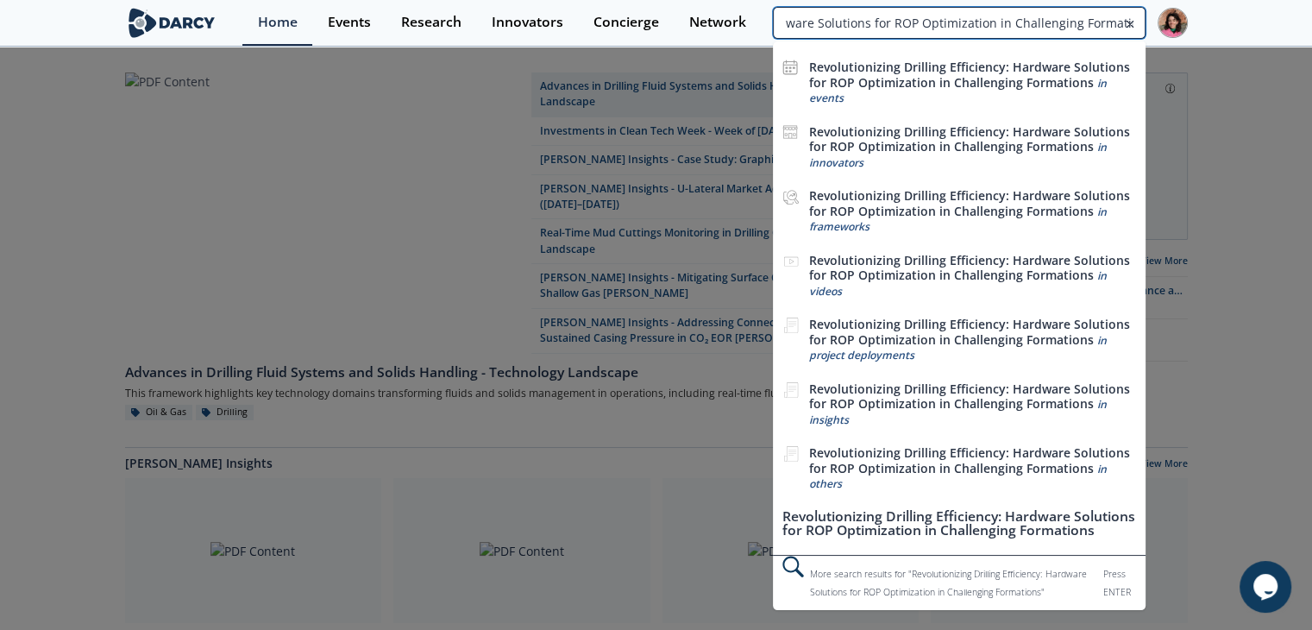
type input "Revolutionizing Drilling Efficiency: Hardware Solutions for ROP Optimization in…"
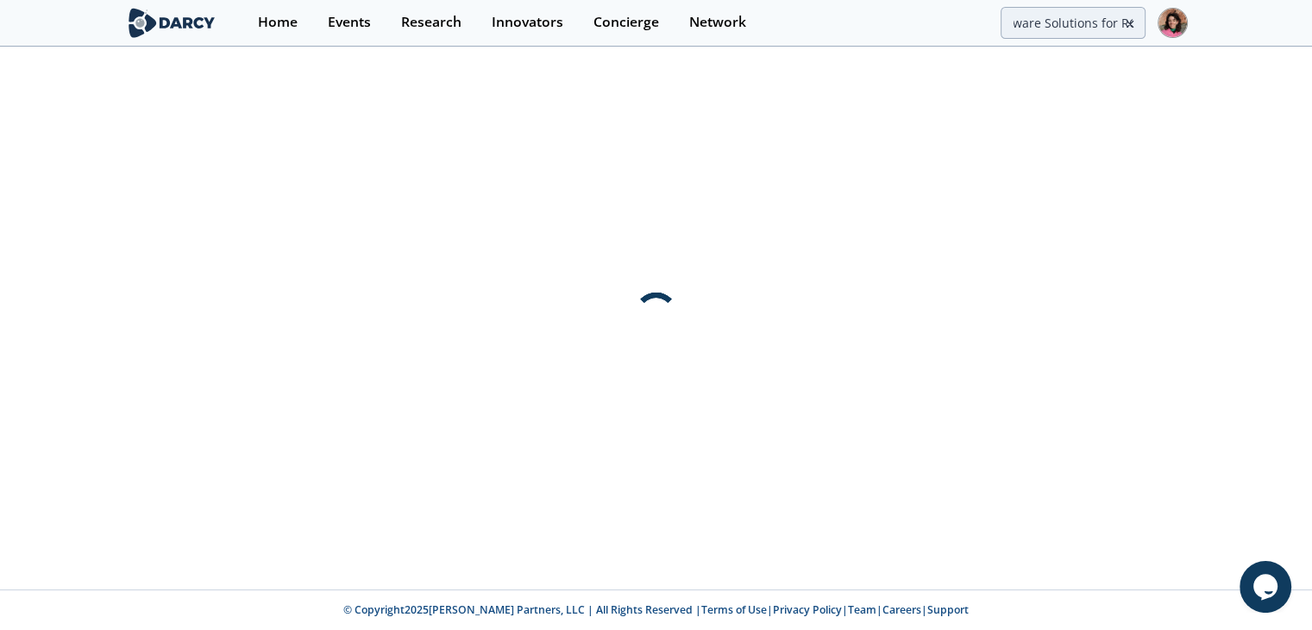
scroll to position [0, 0]
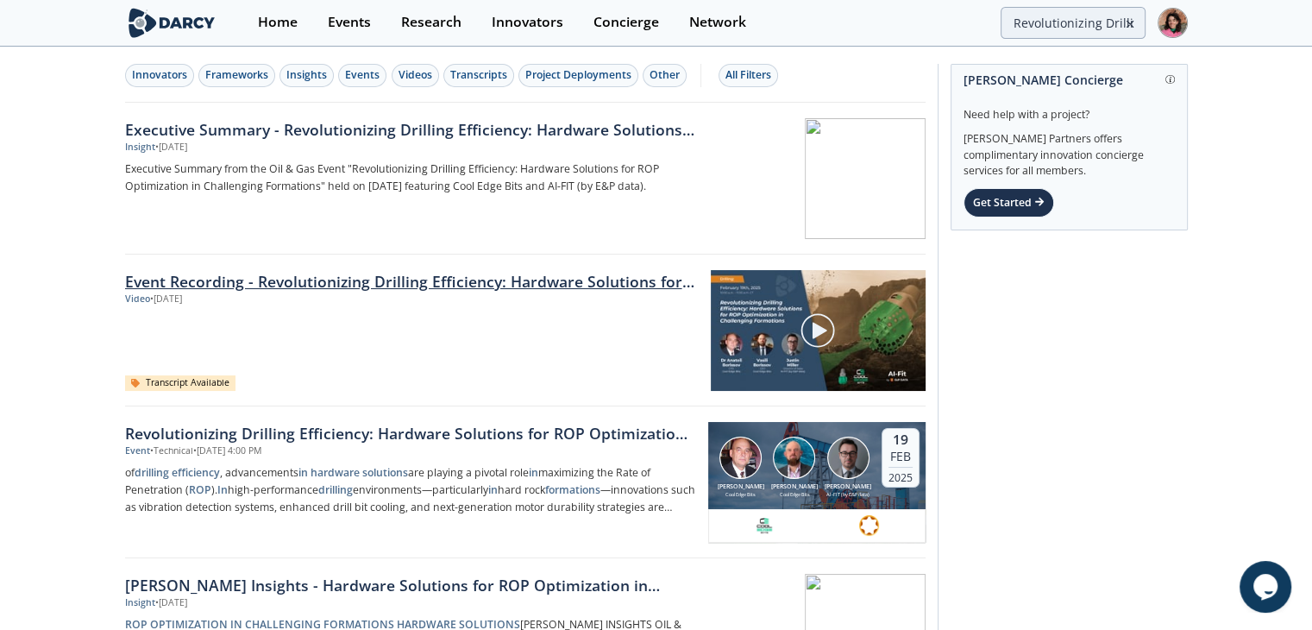
click at [374, 281] on link "Event Recording - Revolutionizing Drilling Efficiency: Hardware Solutions for R…" at bounding box center [412, 281] width 574 height 22
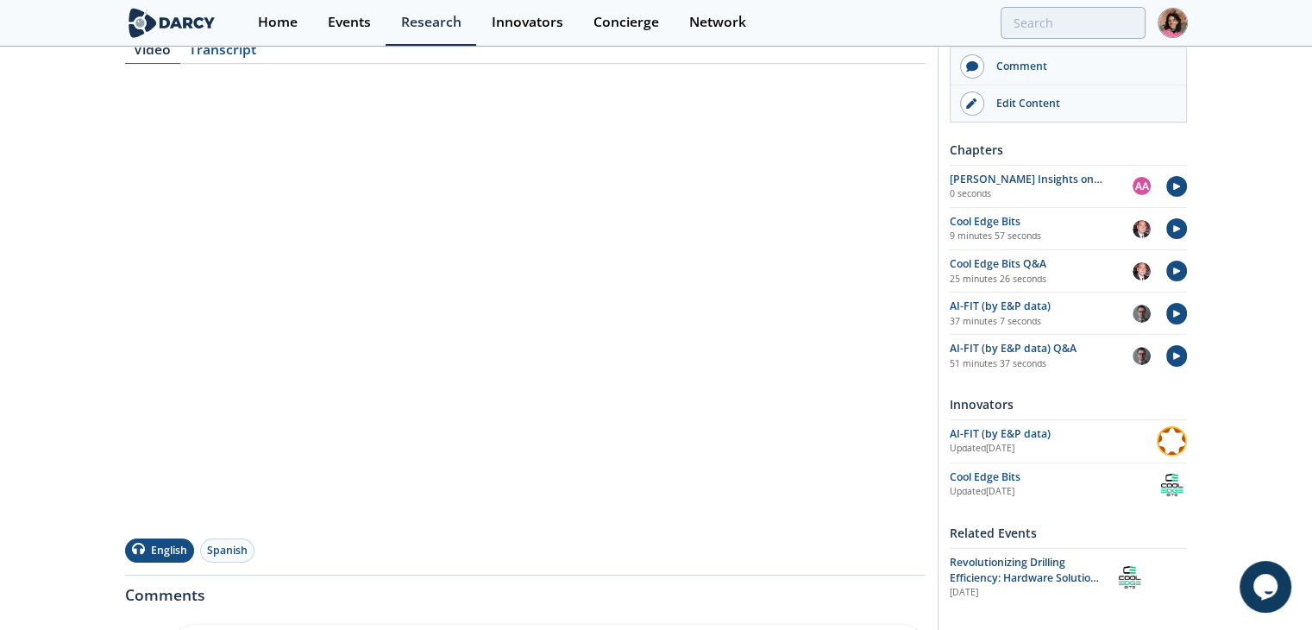
scroll to position [252, 0]
click at [1022, 585] on div "Revolutionizing Drilling Efficiency: Hardware Solutions for ROP Optimization in…" at bounding box center [1026, 571] width 153 height 32
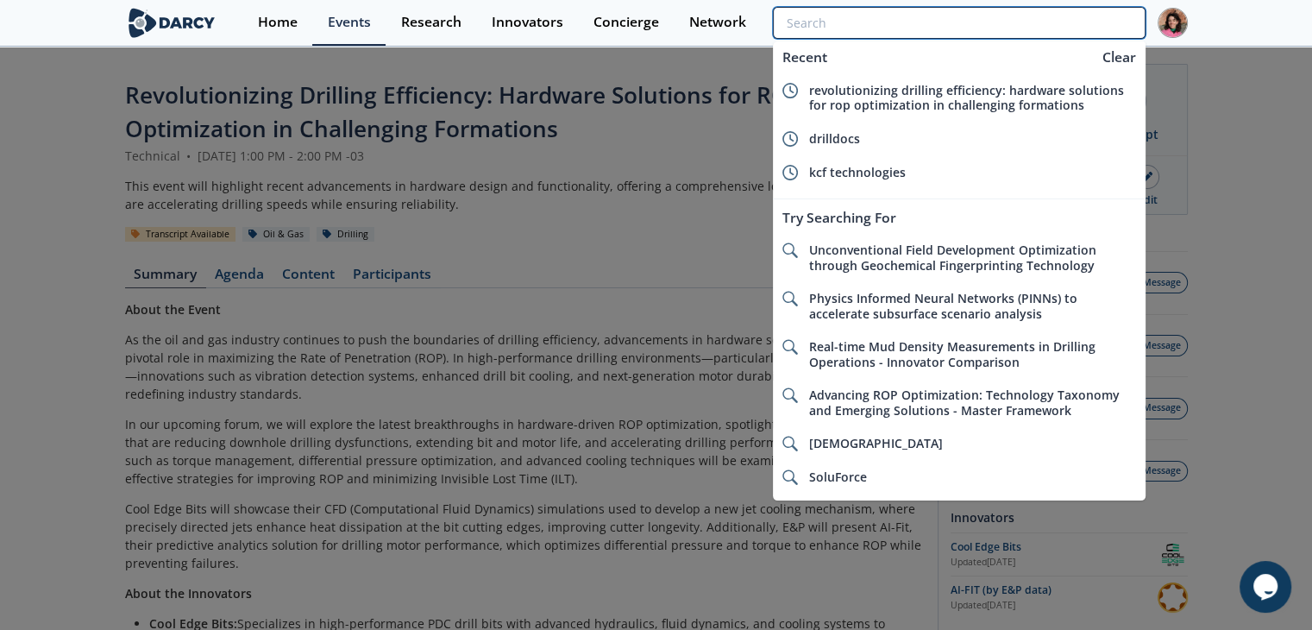
click at [1061, 28] on input "search" at bounding box center [959, 23] width 372 height 32
paste input "Advancing Plug & Abandonment Materials: Addressing Surface Casing Vent Flow Cha…"
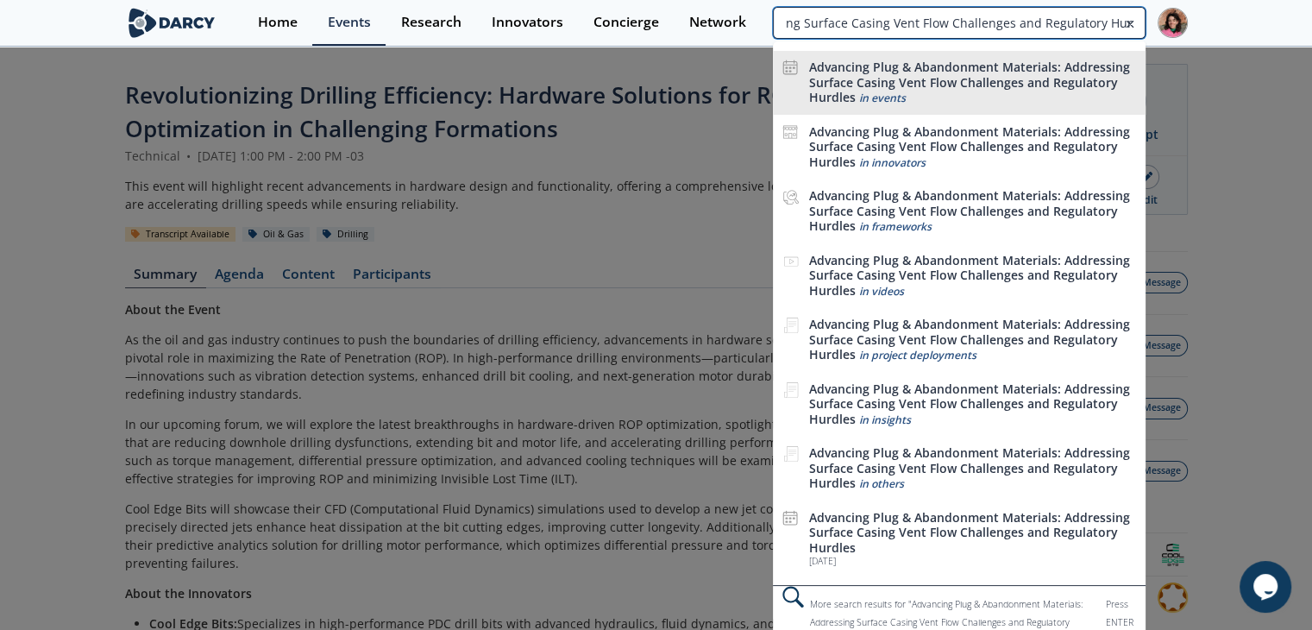
type input "Advancing Plug & Abandonment Materials: Addressing Surface Casing Vent Flow Cha…"
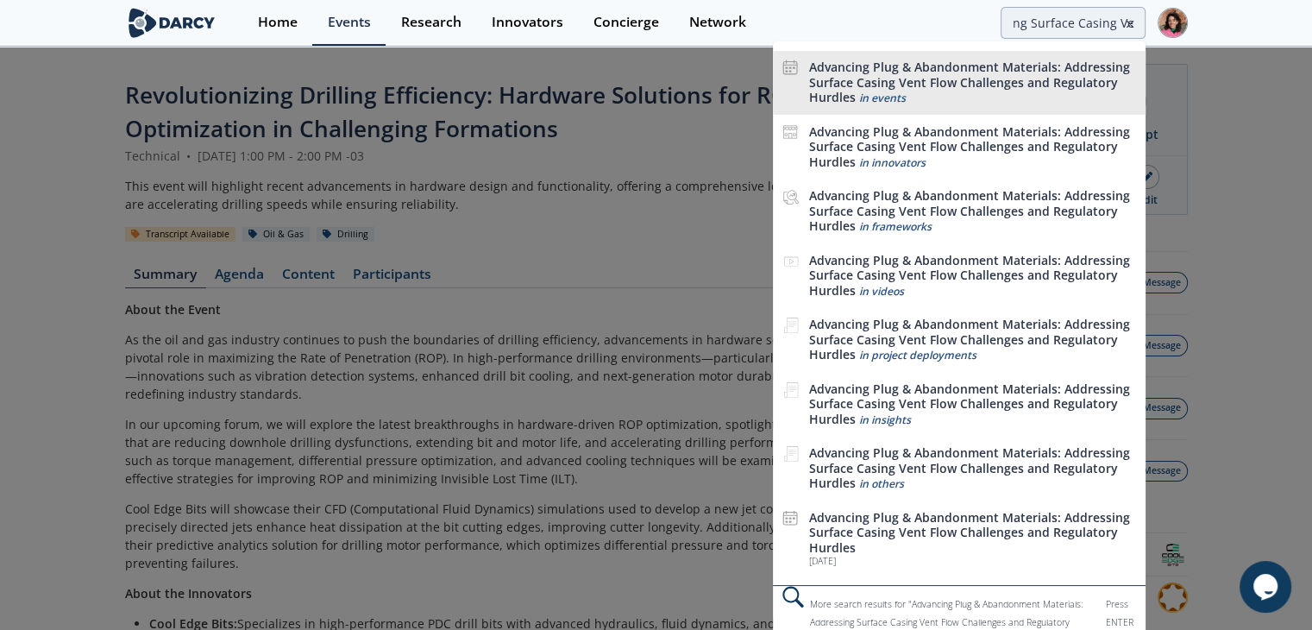
scroll to position [0, 0]
click at [914, 98] on div "Advancing Plug & Abandonment Materials: Addressing Surface Casing Vent Flow Cha…" at bounding box center [973, 83] width 328 height 47
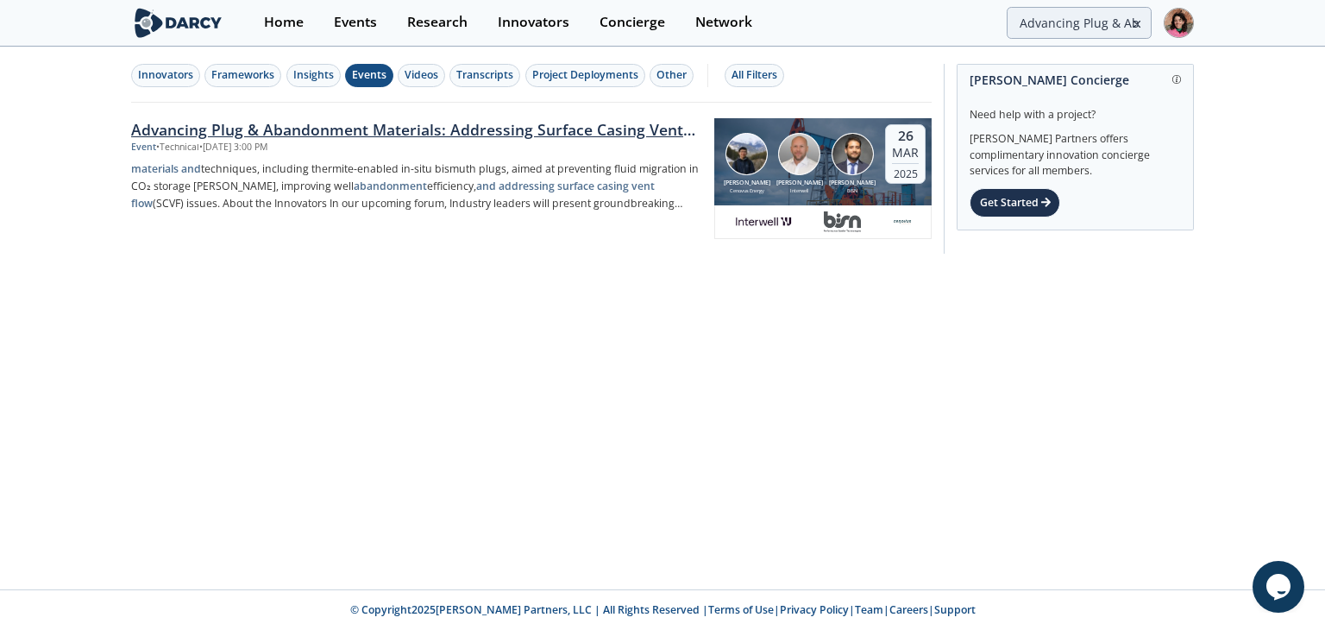
click at [445, 248] on link "Advancing Plug & Abandonment Materials: Addressing Surface Casing Vent Flow Cha…" at bounding box center [531, 178] width 801 height 151
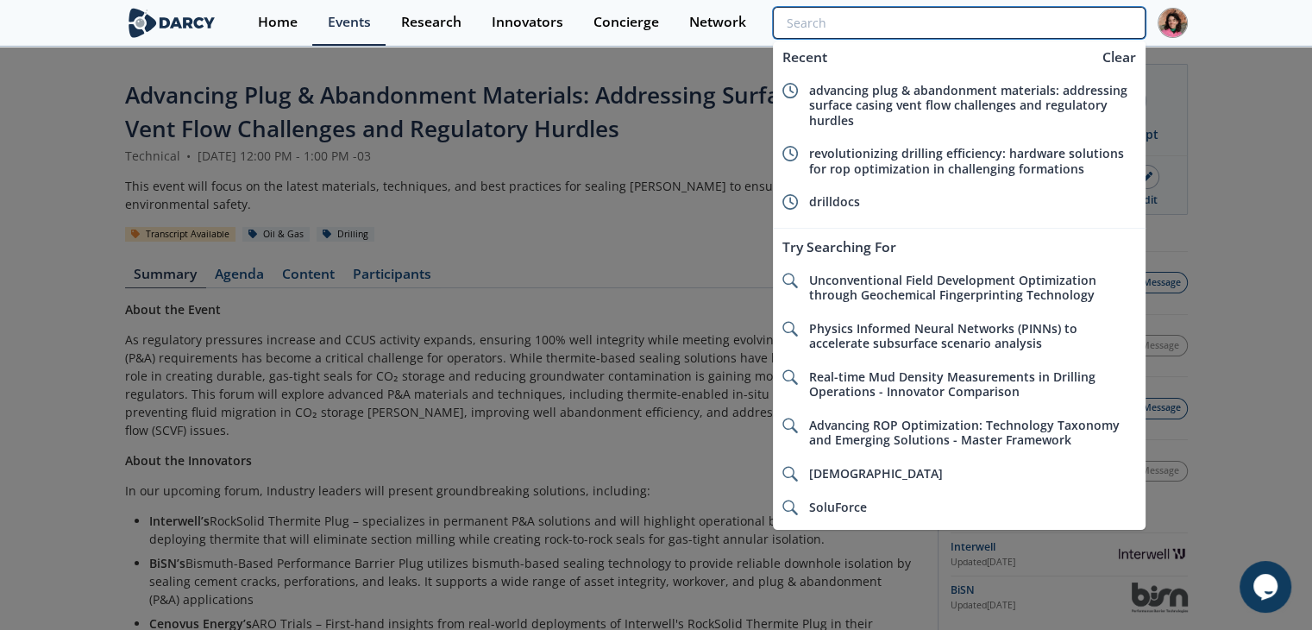
click at [1047, 11] on input "search" at bounding box center [959, 23] width 372 height 32
paste input "Derisking Methane Detection"
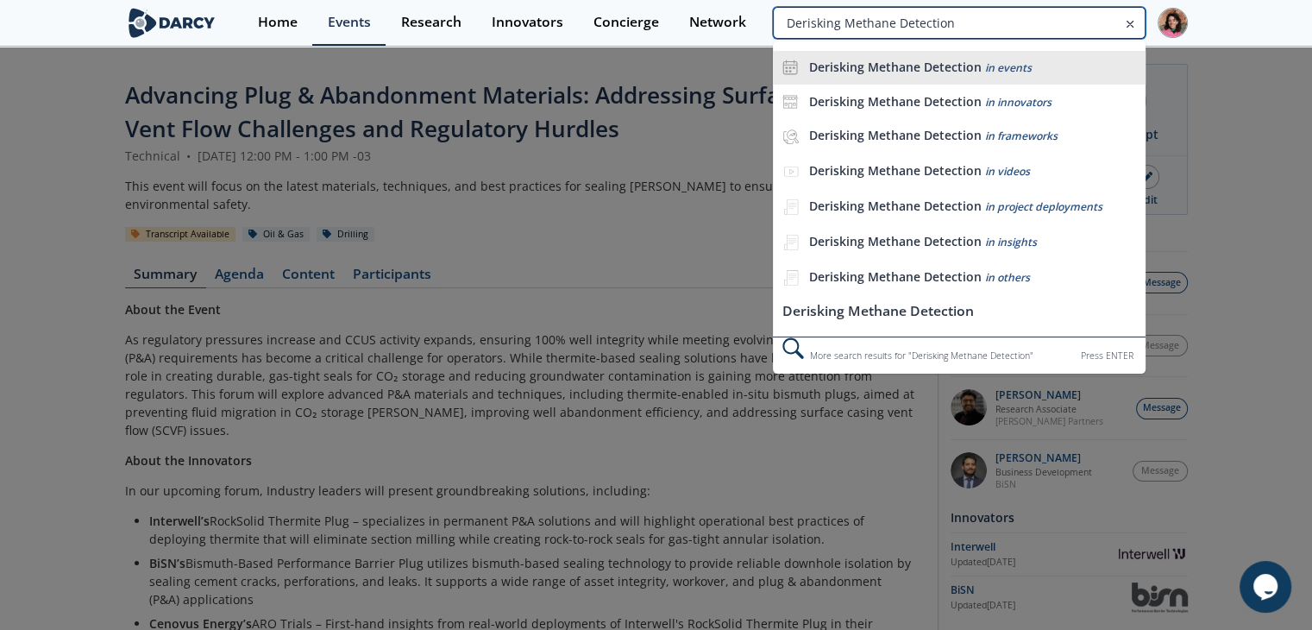
type input "Derisking Methane Detection"
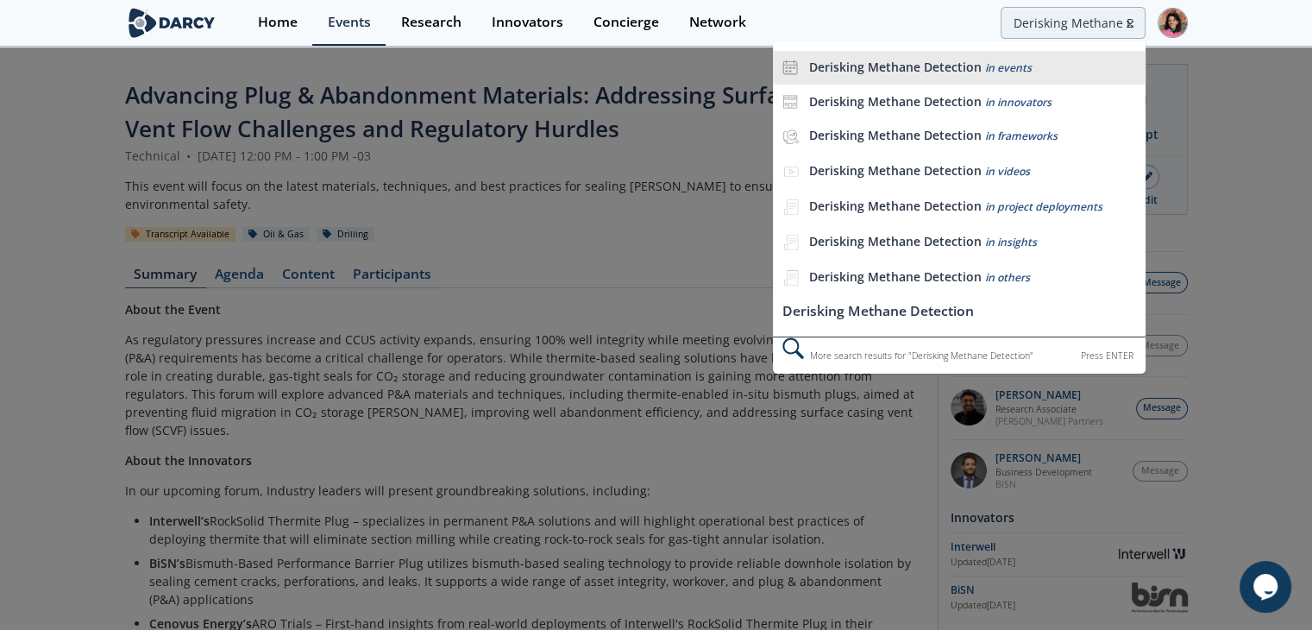
click at [970, 61] on b "Derisking Methane Detection" at bounding box center [895, 67] width 173 height 16
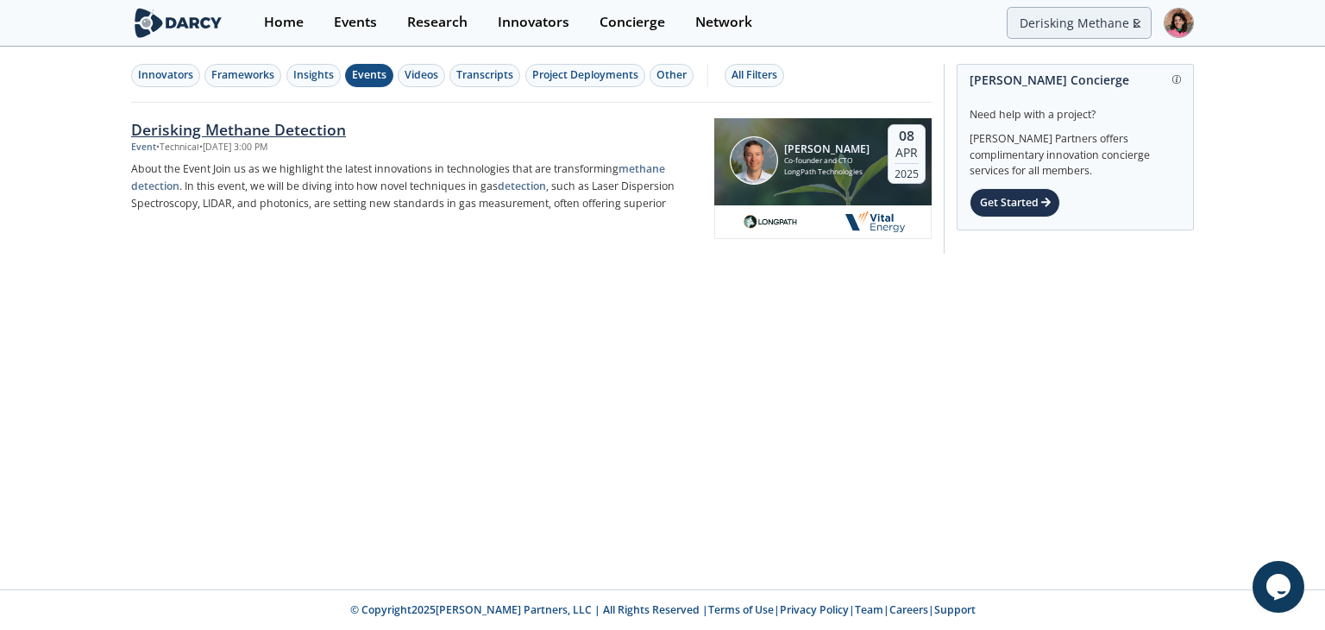
click at [313, 160] on p "About the Event Join us as we highlight the latest innovations in technologies …" at bounding box center [416, 186] width 571 height 52
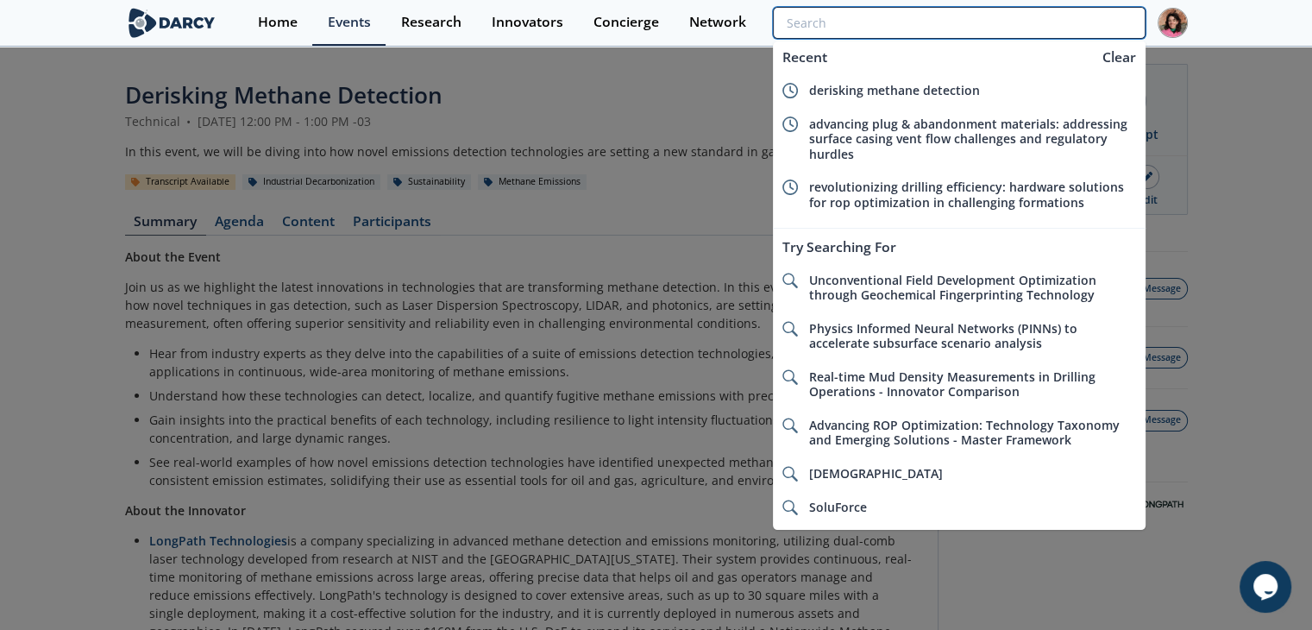
click at [1049, 23] on input "search" at bounding box center [959, 23] width 372 height 32
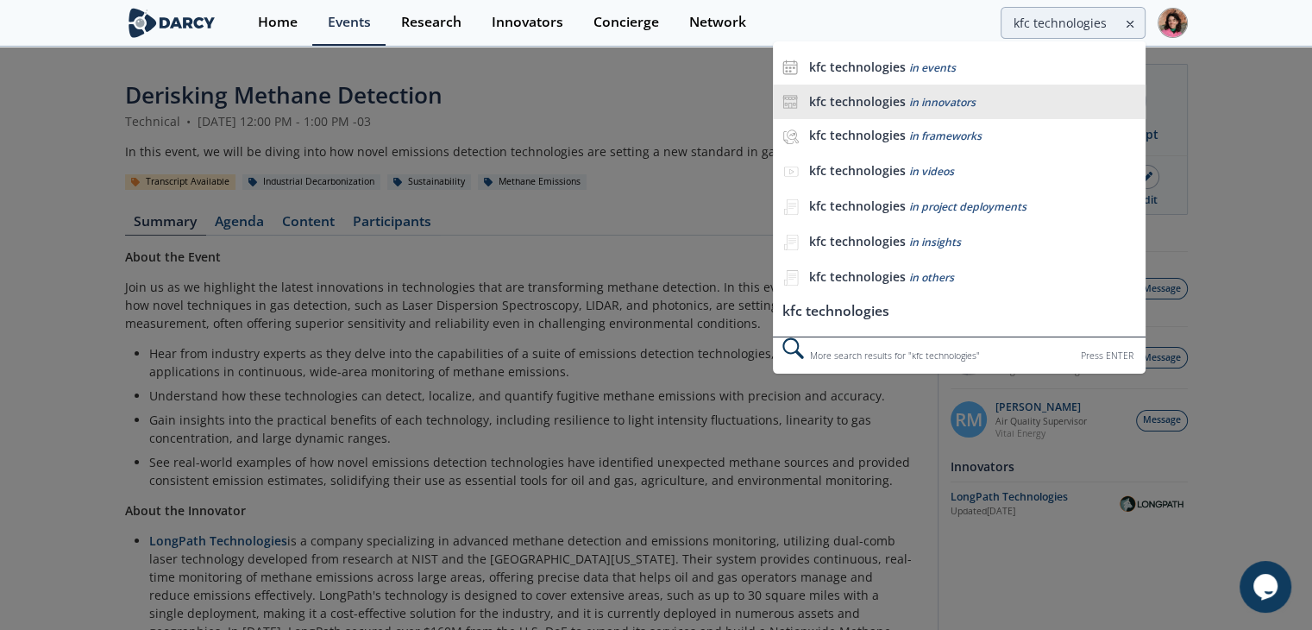
click at [947, 95] on span "in innovators" at bounding box center [942, 102] width 66 height 15
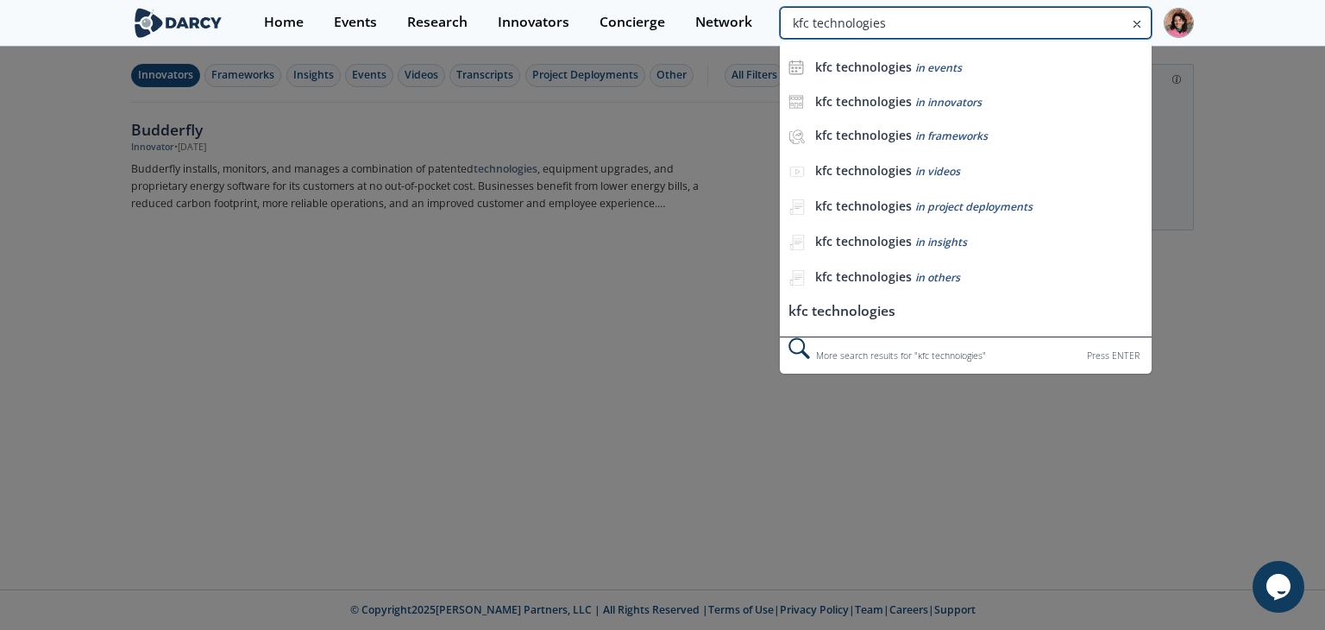
click at [1078, 34] on input "kfc technologies" at bounding box center [966, 23] width 372 height 32
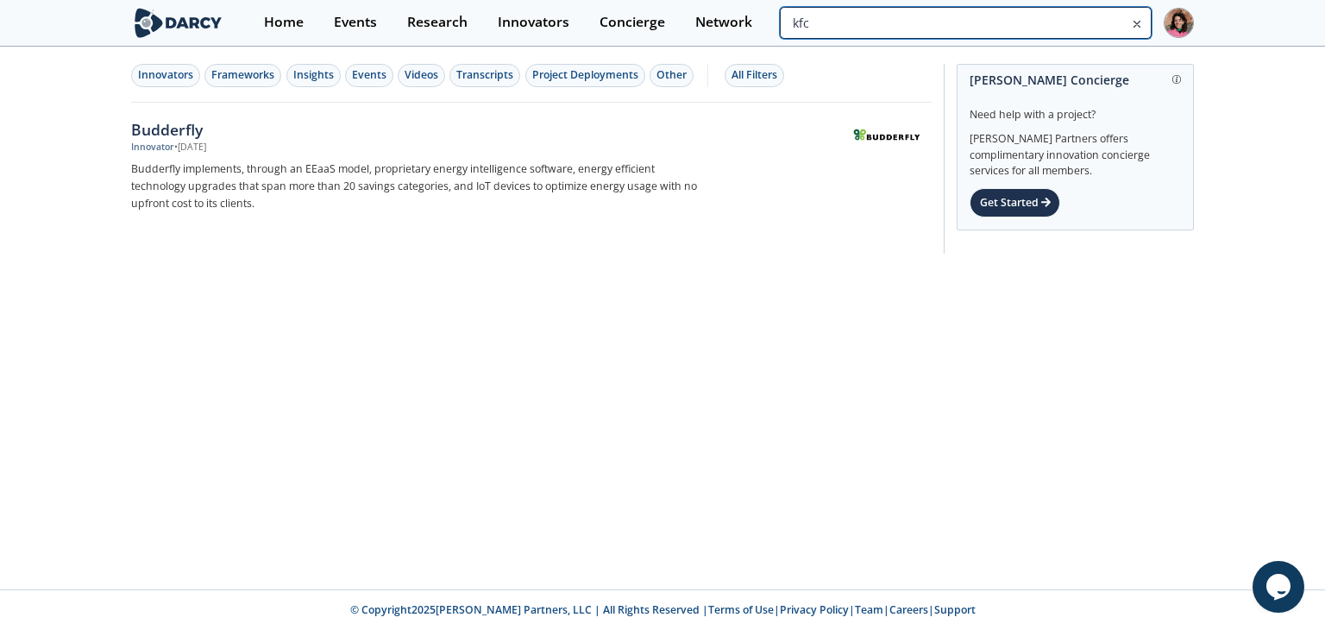
click at [1042, 22] on input "kfc" at bounding box center [966, 23] width 372 height 32
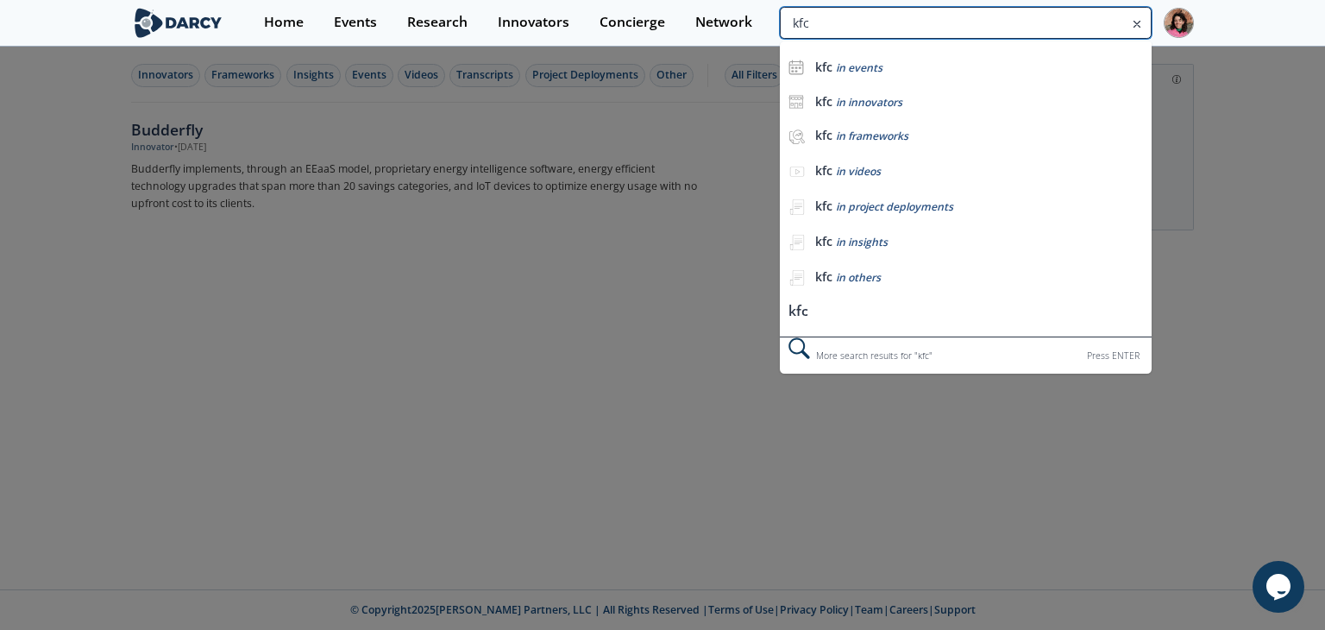
click at [1042, 22] on input "kfc" at bounding box center [966, 23] width 372 height 32
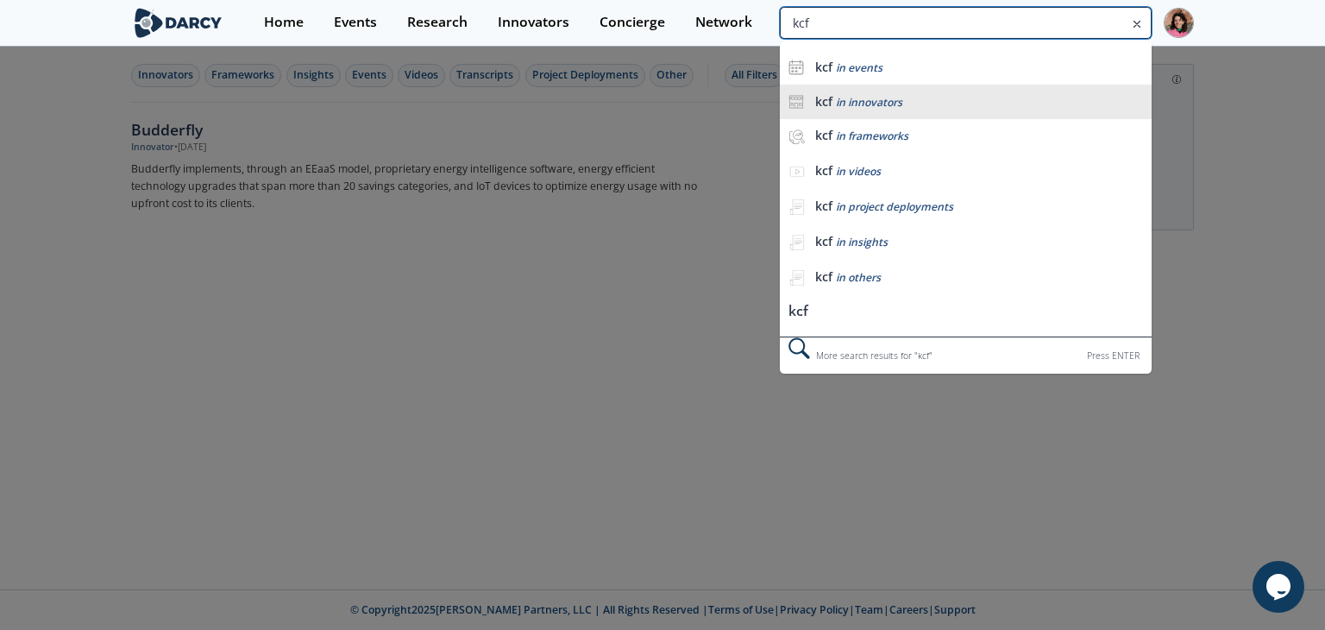
type input "kcf"
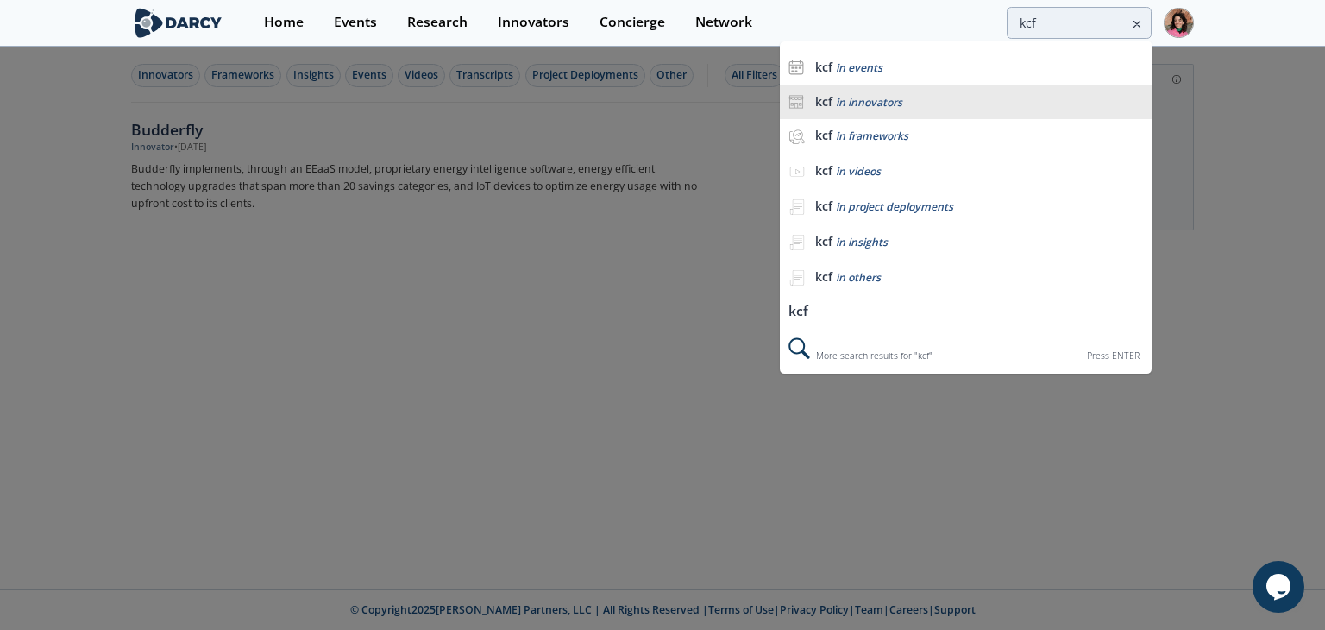
click at [970, 90] on li "kcf in innovators" at bounding box center [966, 102] width 372 height 35
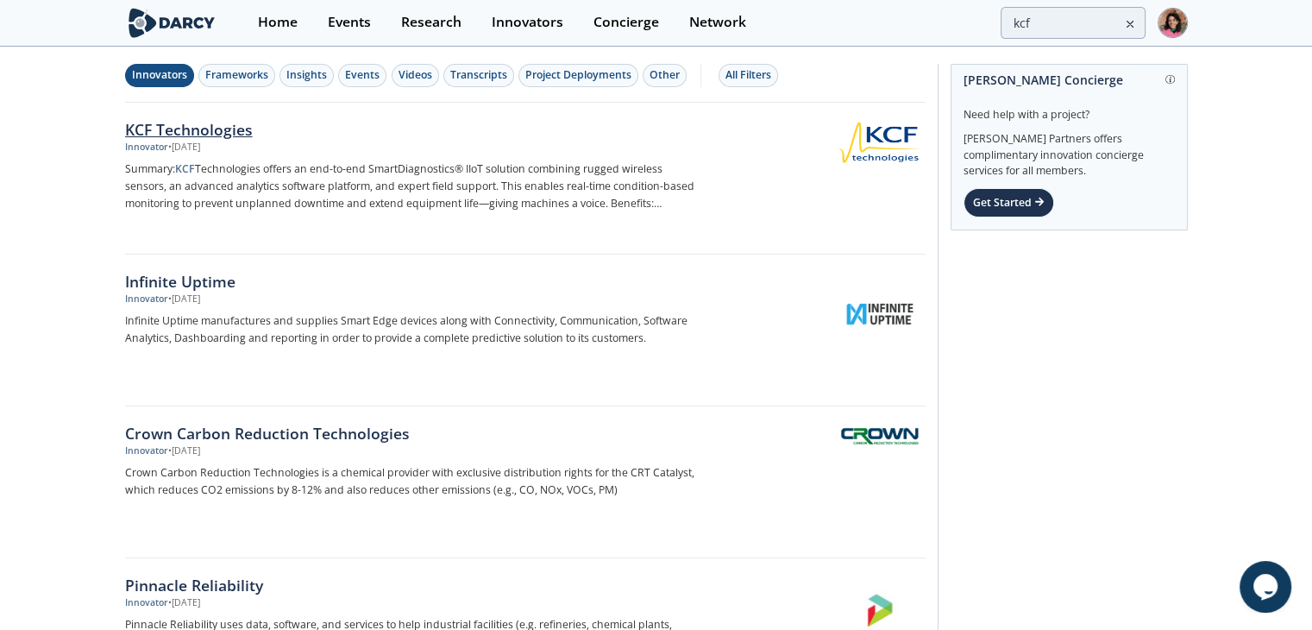
click at [318, 179] on p "Summary: KCF Technologies offers an end-to-end SmartDiagnostics® IIoT solution …" at bounding box center [410, 186] width 571 height 52
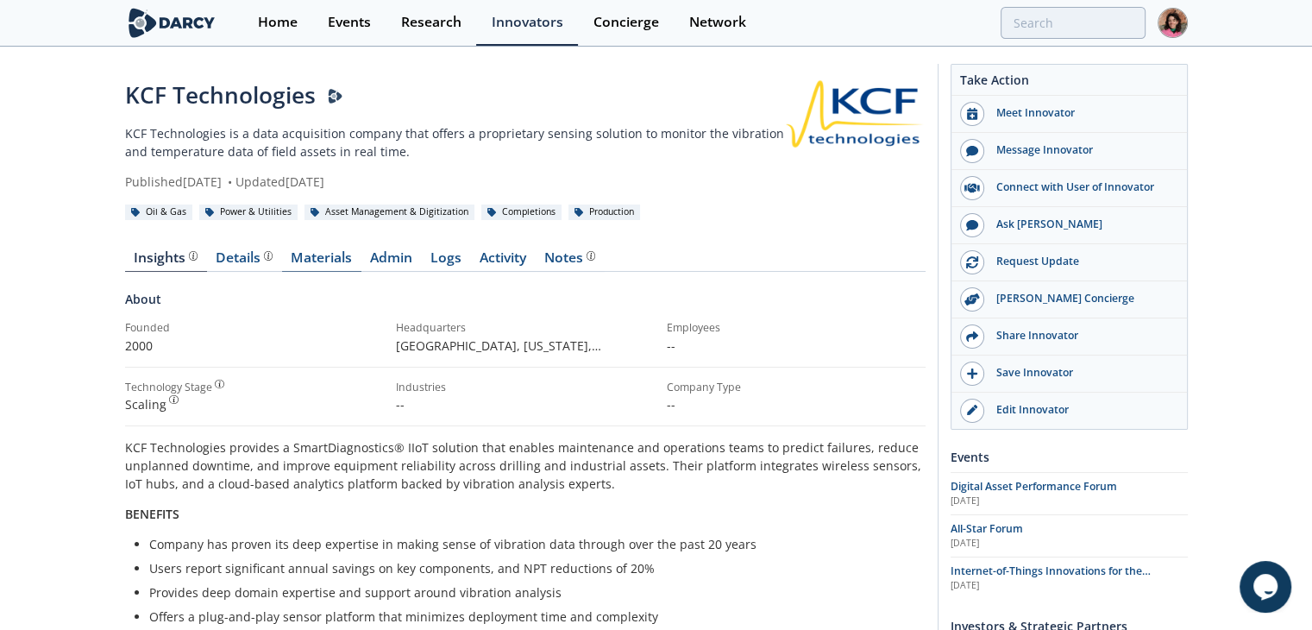
click at [343, 255] on link "Materials" at bounding box center [321, 261] width 79 height 21
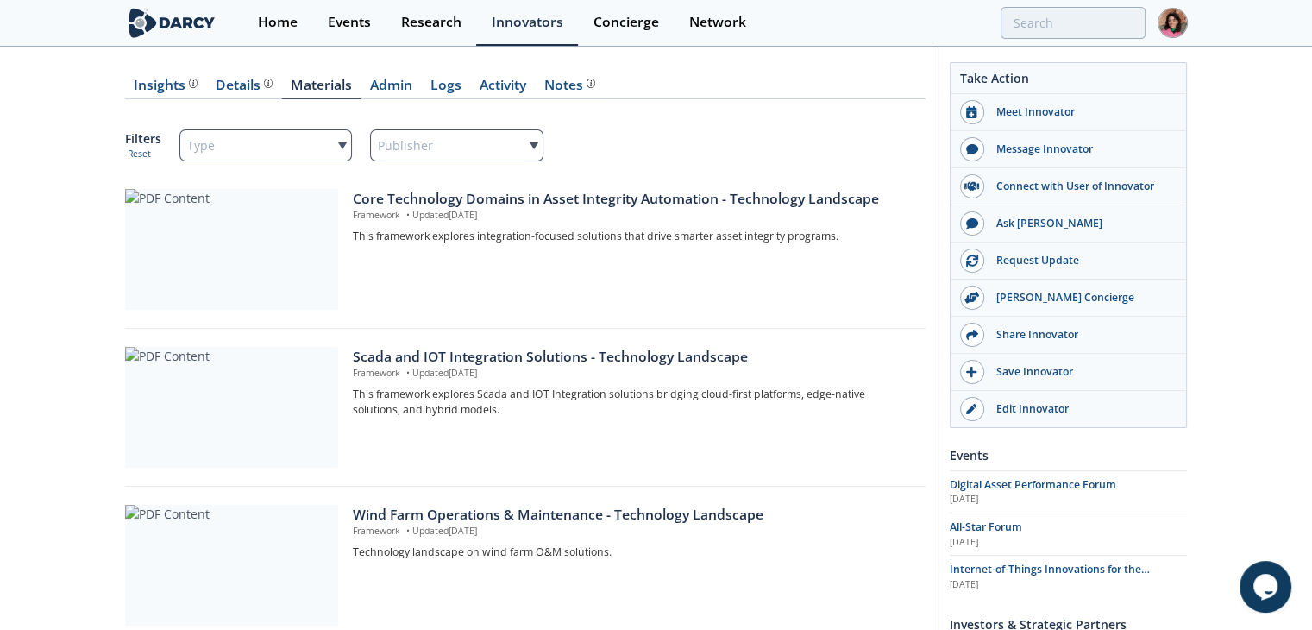
scroll to position [140, 0]
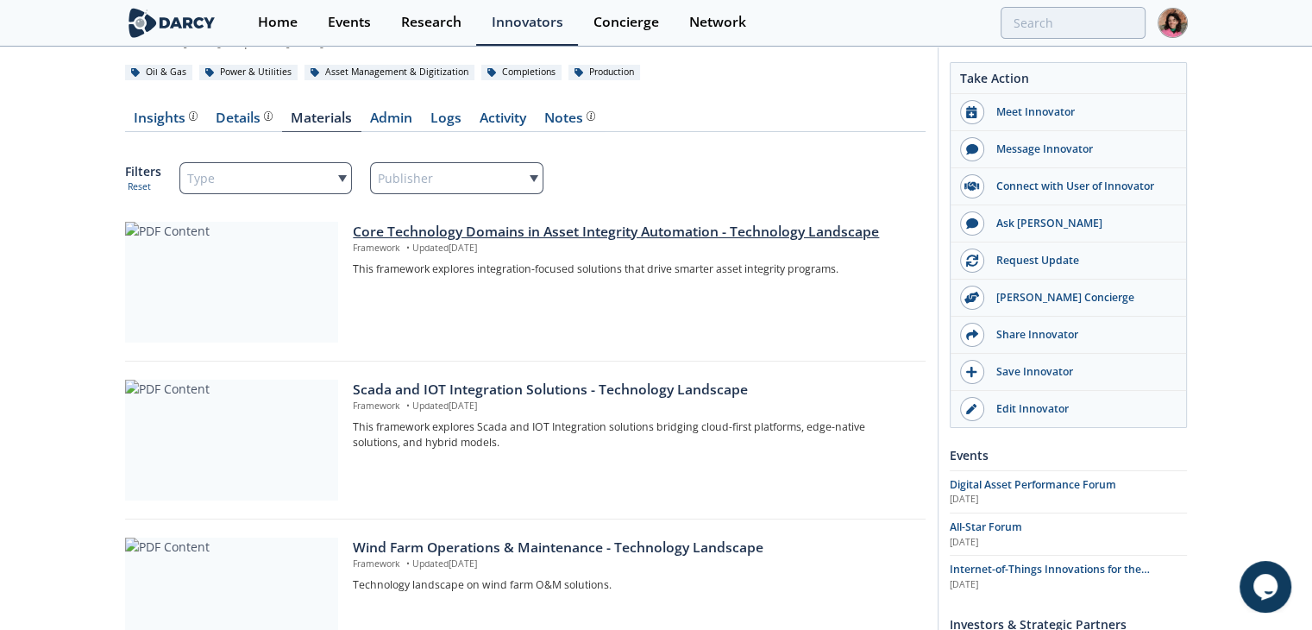
click at [624, 240] on div "Core Technology Domains in Asset Integrity Automation - Technology Landscape" at bounding box center [633, 232] width 560 height 21
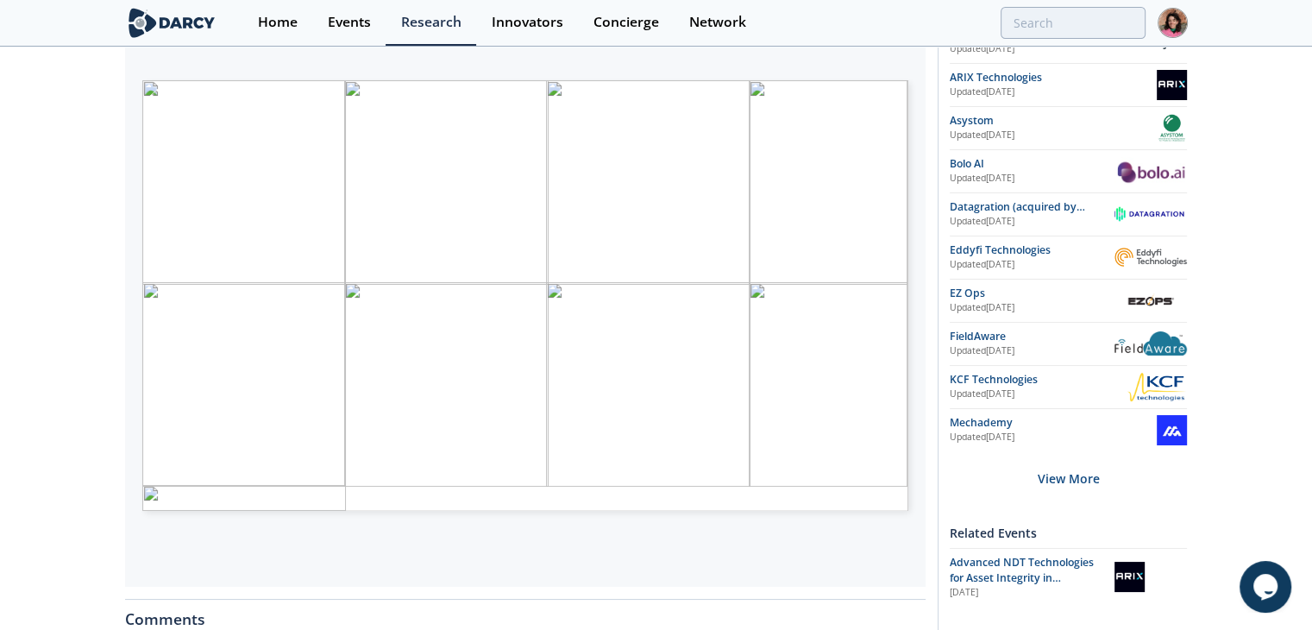
scroll to position [417, 0]
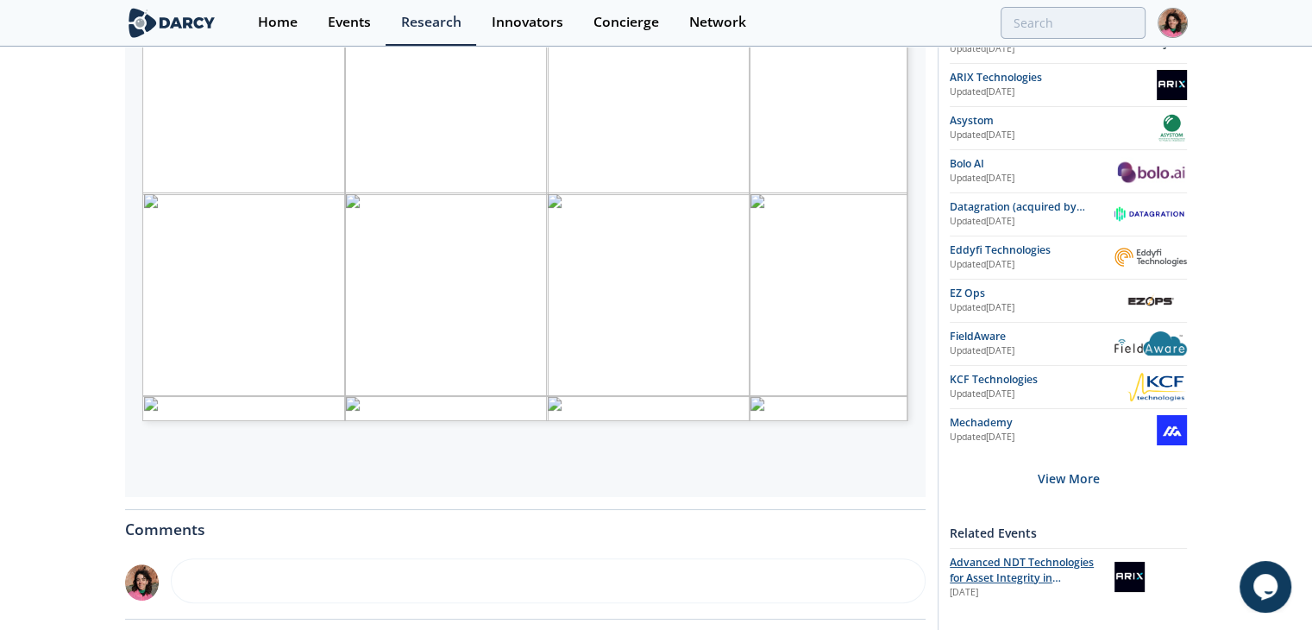
click at [970, 567] on span "Advanced NDT Technologies for Asset Integrity in Challenging Environments" at bounding box center [1022, 578] width 144 height 47
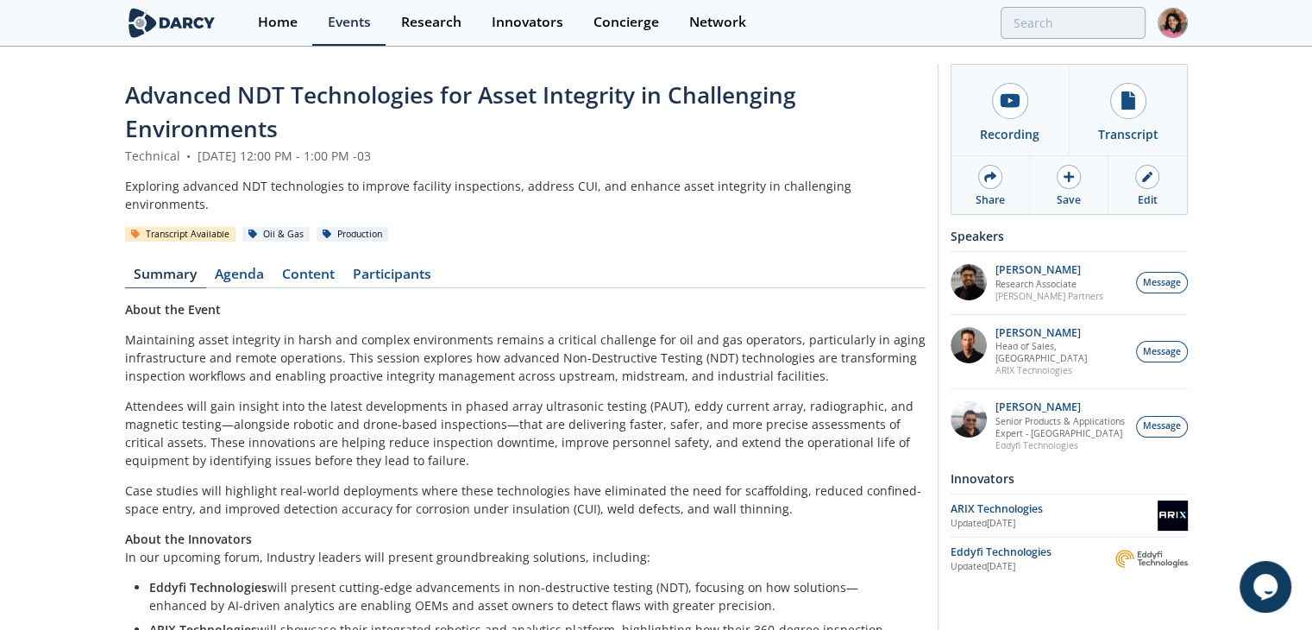
click at [319, 142] on div "Advanced NDT Technologies for Asset Integrity in Challenging Environments" at bounding box center [525, 113] width 801 height 68
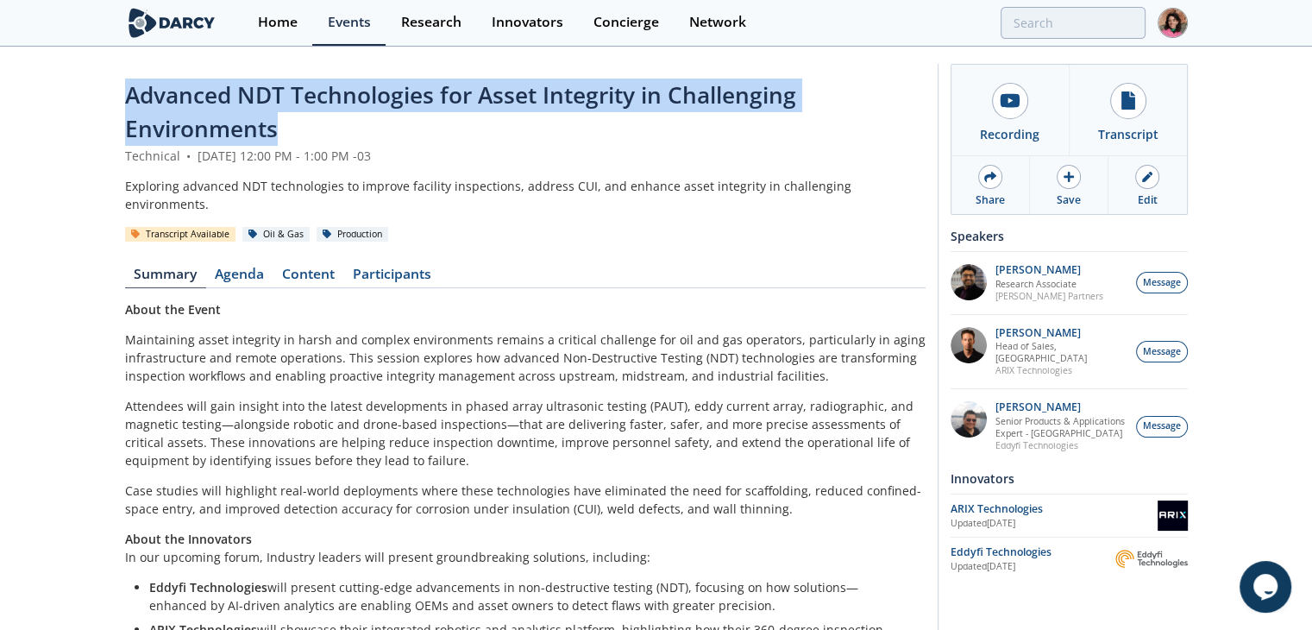
drag, startPoint x: 282, startPoint y: 133, endPoint x: 114, endPoint y: 104, distance: 170.8
click at [114, 104] on div "Advanced NDT Technologies for Asset Integrity in Challenging Environments Techn…" at bounding box center [656, 509] width 1312 height 922
copy span "Advanced NDT Technologies for Asset Integrity in Challenging Environments"
